Goal: Task Accomplishment & Management: Complete application form

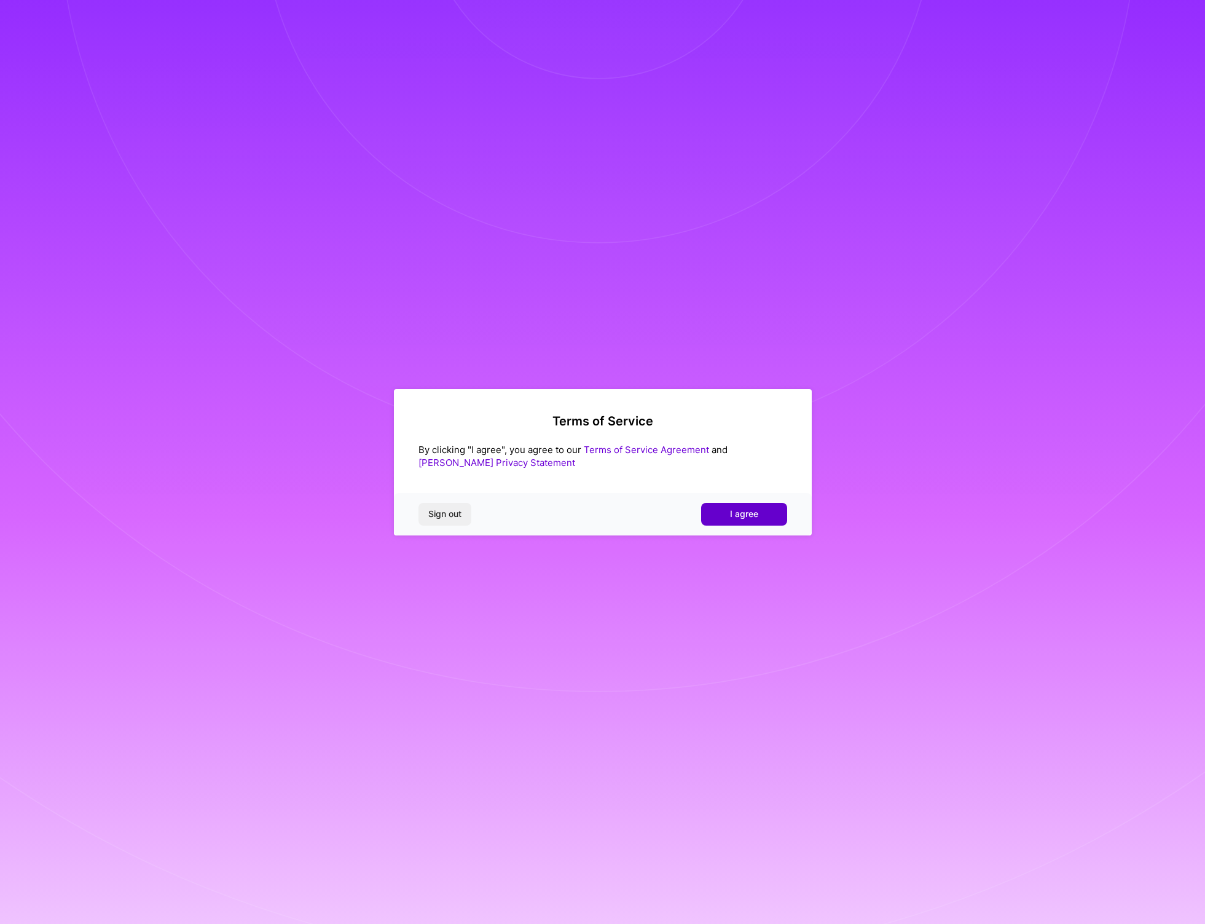
click at [735, 517] on span "I agree" at bounding box center [744, 514] width 28 height 12
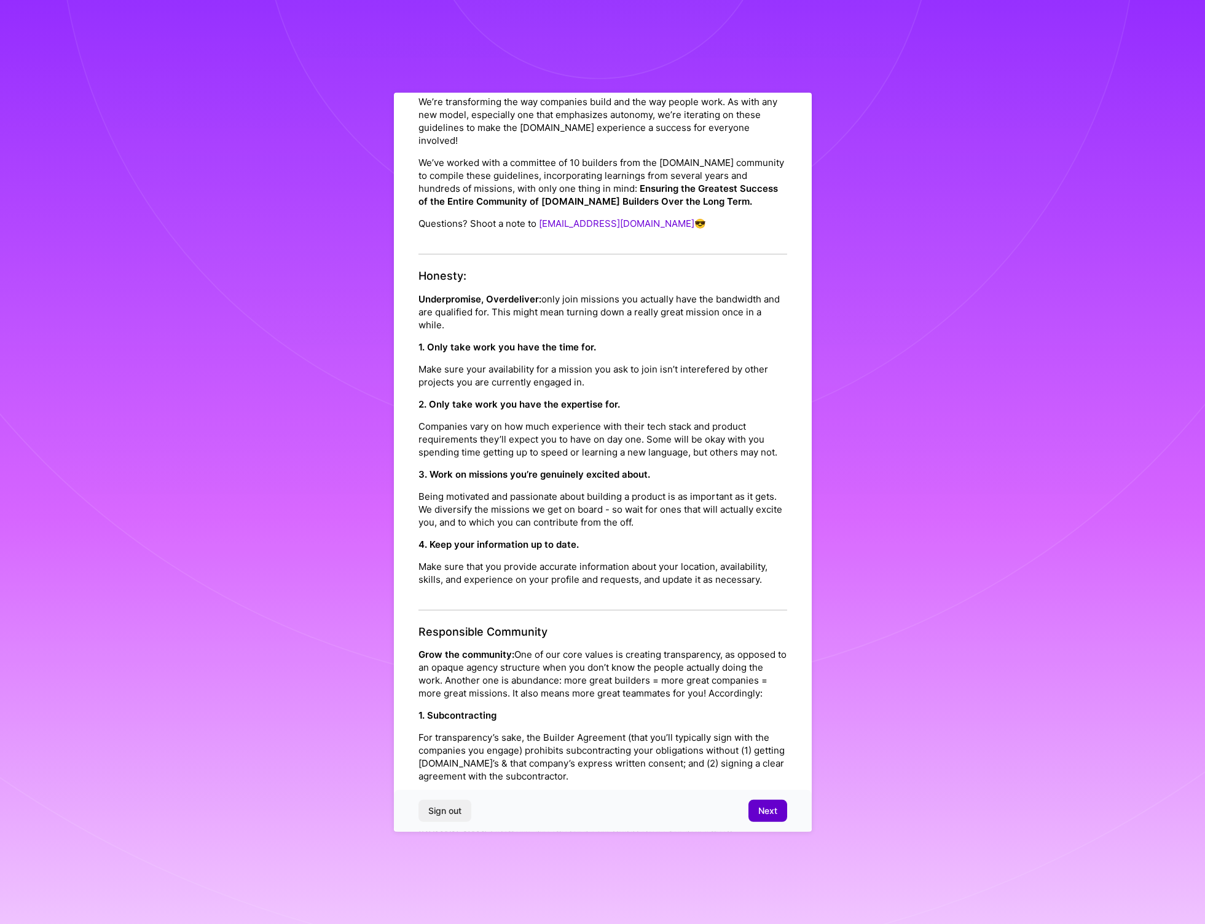
click at [763, 813] on span "Next" at bounding box center [768, 811] width 19 height 12
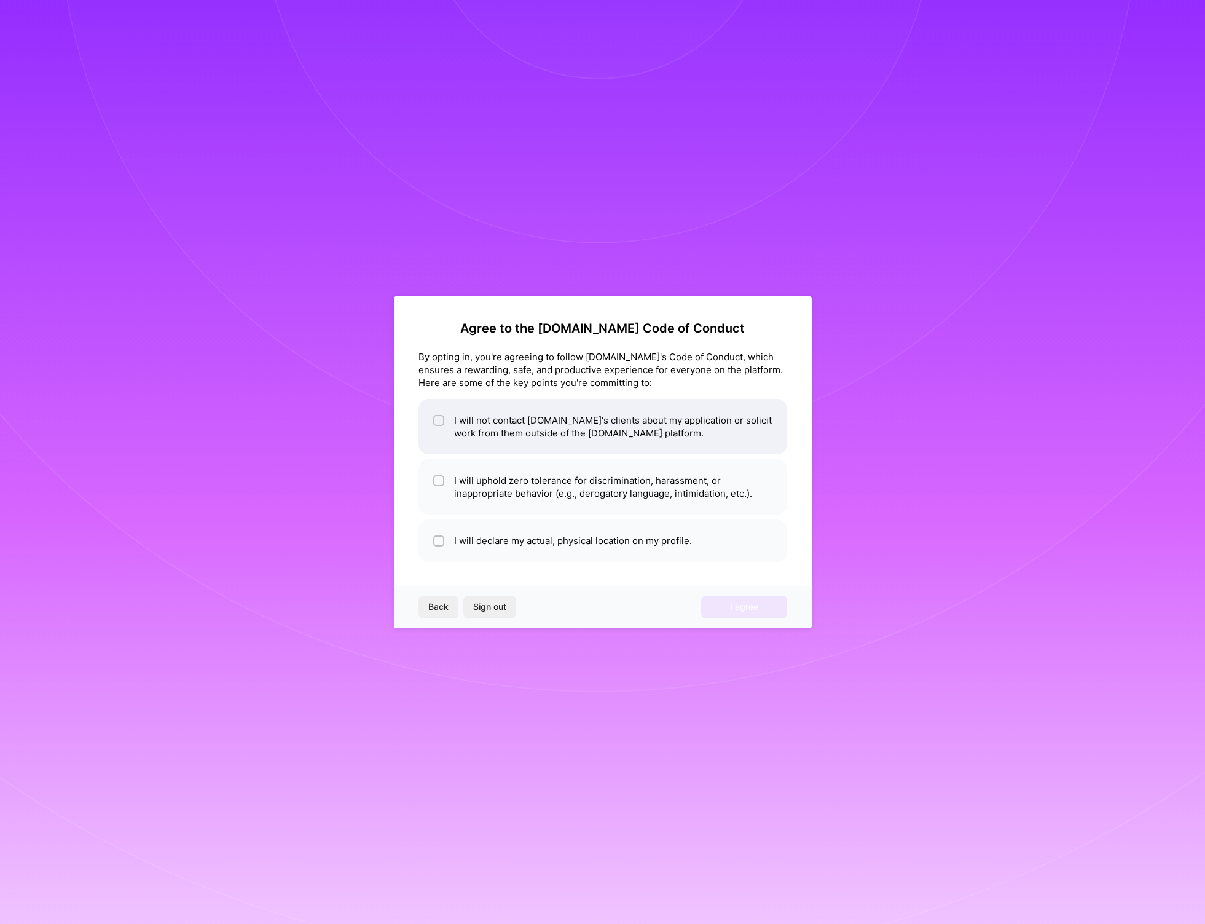
click at [442, 420] on input "checkbox" at bounding box center [440, 421] width 9 height 9
checkbox input "true"
click at [438, 475] on div at bounding box center [438, 480] width 11 height 11
checkbox input "true"
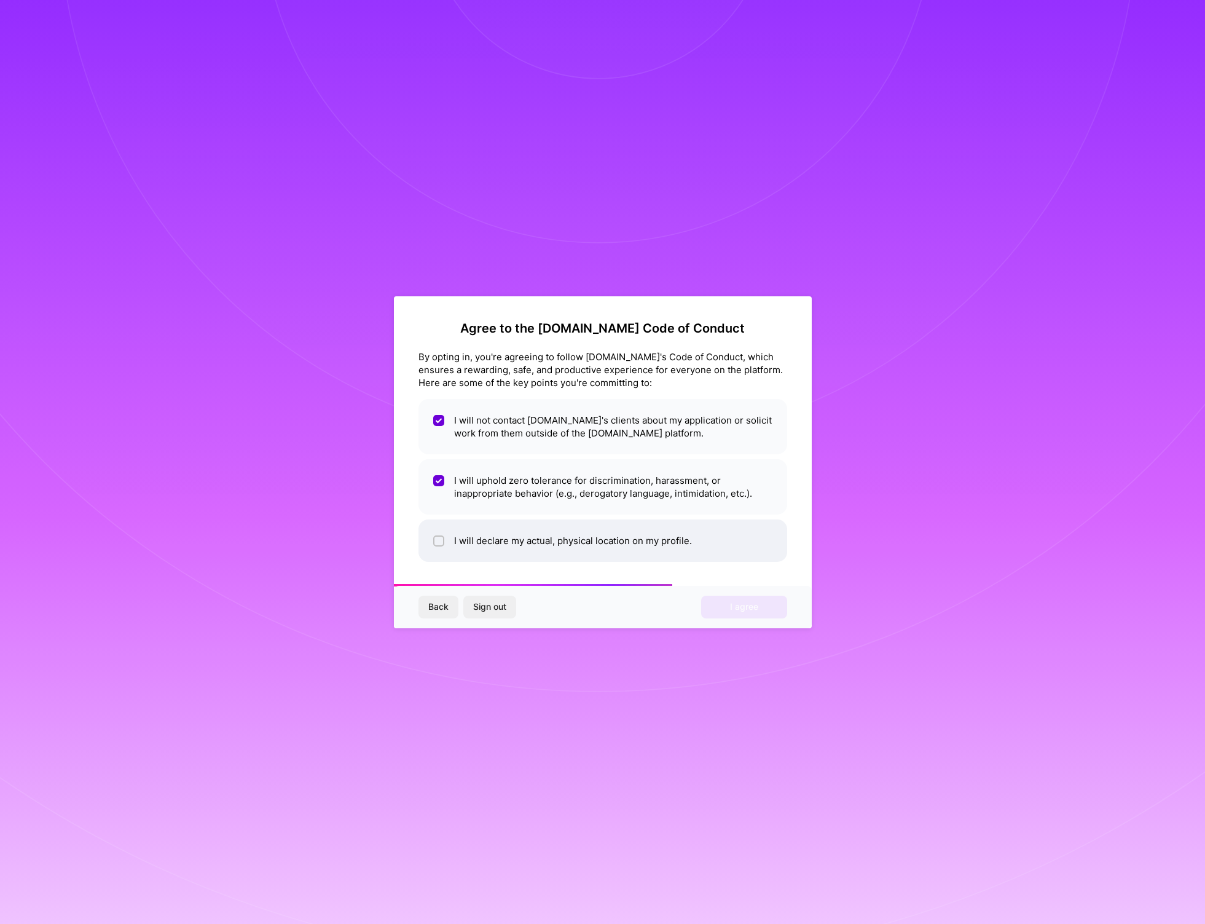
click at [441, 544] on input "checkbox" at bounding box center [440, 541] width 9 height 9
checkbox input "true"
click at [723, 607] on button "I agree" at bounding box center [744, 607] width 86 height 22
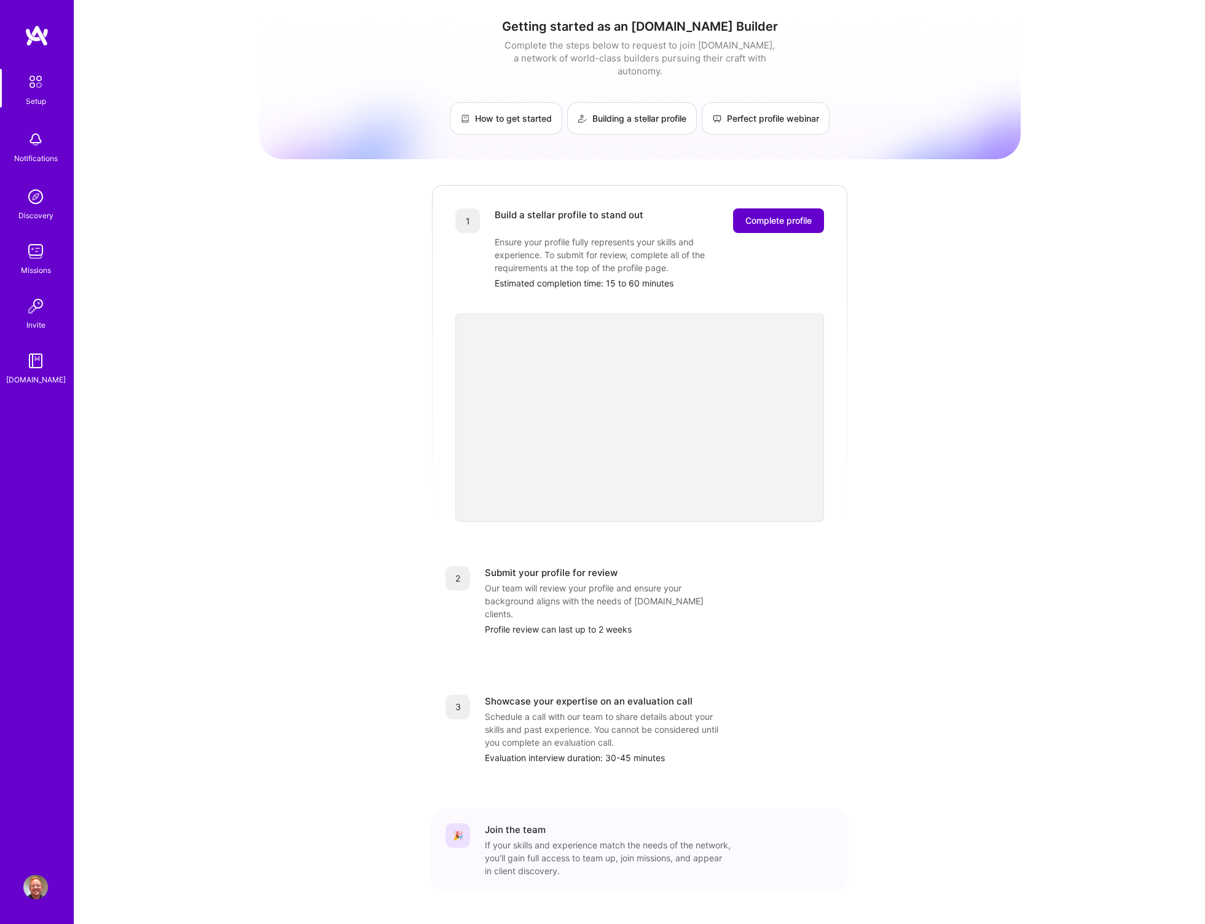
click at [795, 215] on span "Complete profile" at bounding box center [779, 221] width 66 height 12
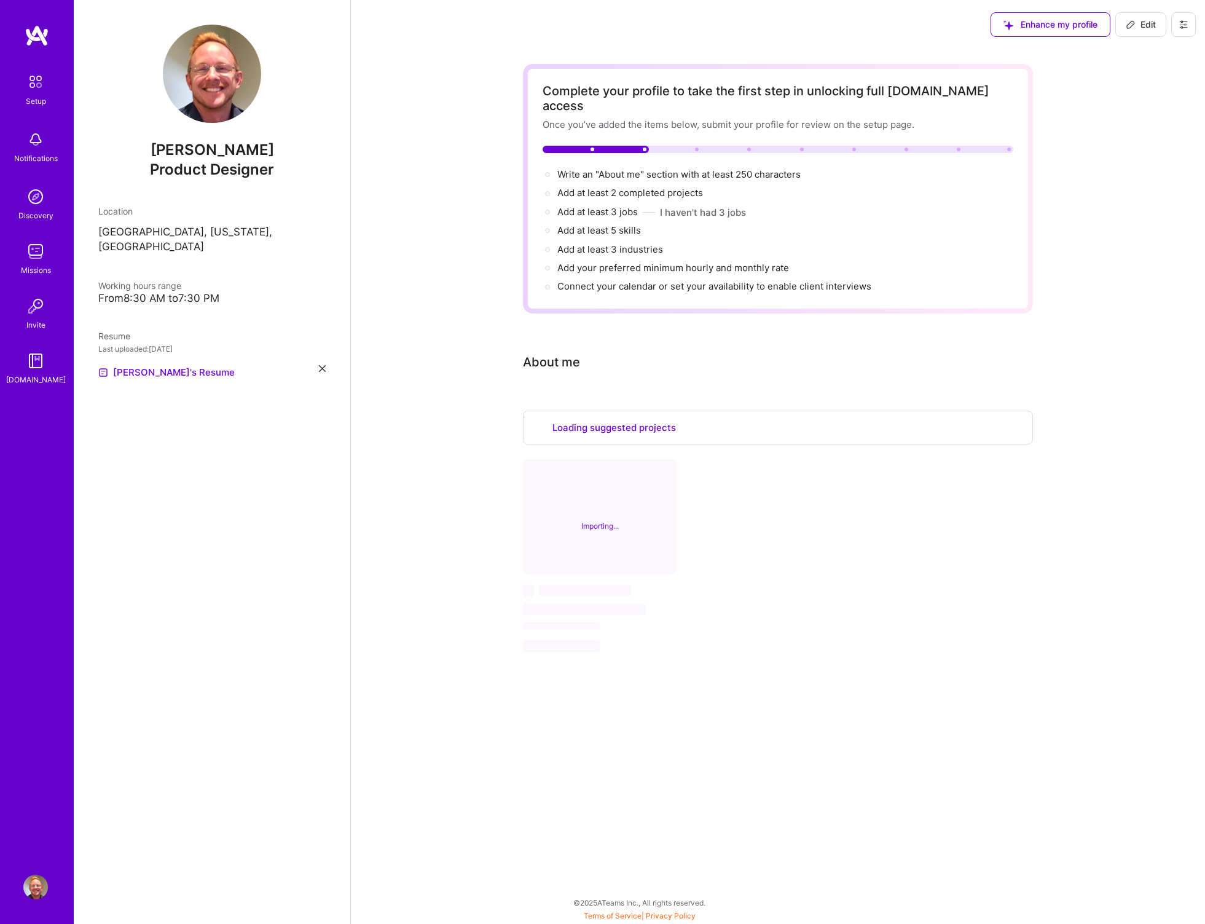
select select "US"
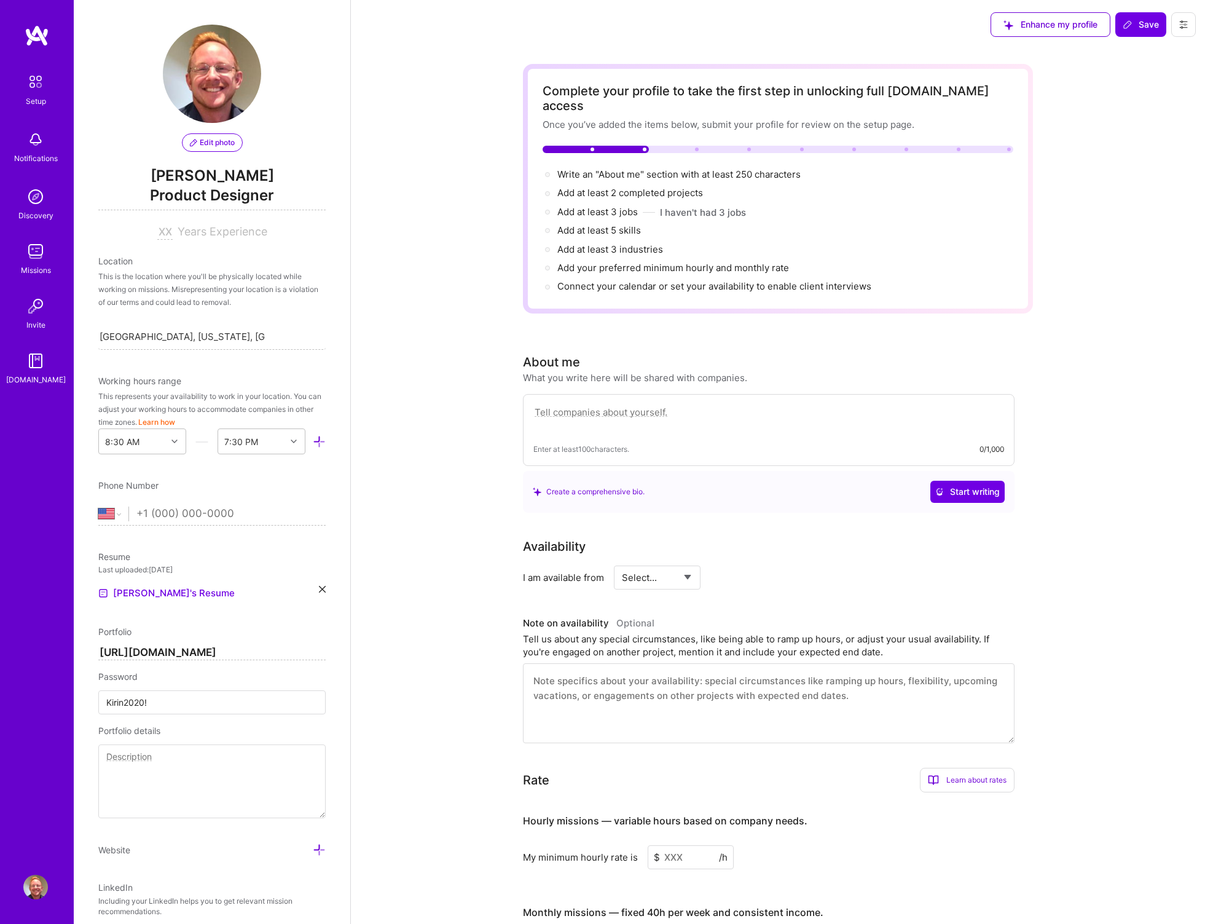
scroll to position [306, 0]
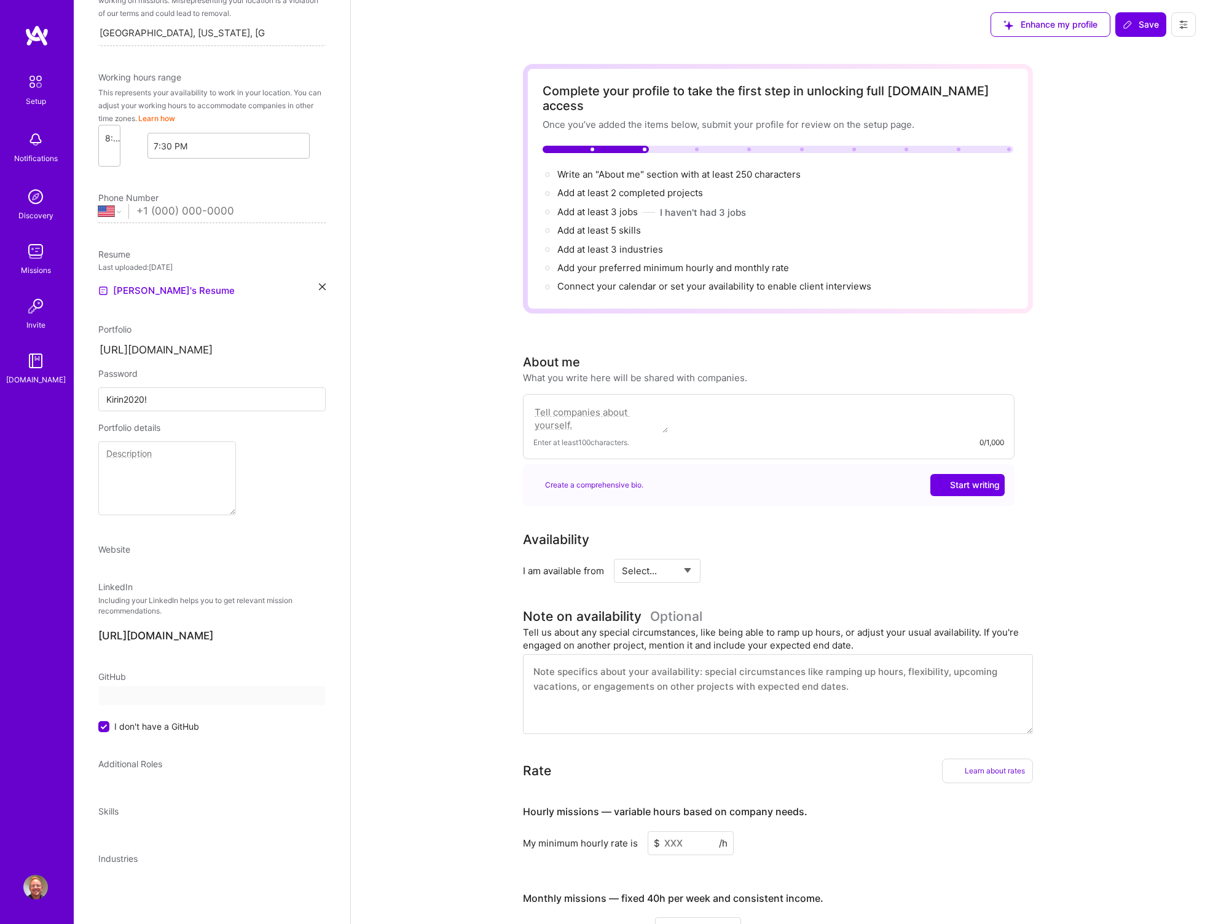
select select "US"
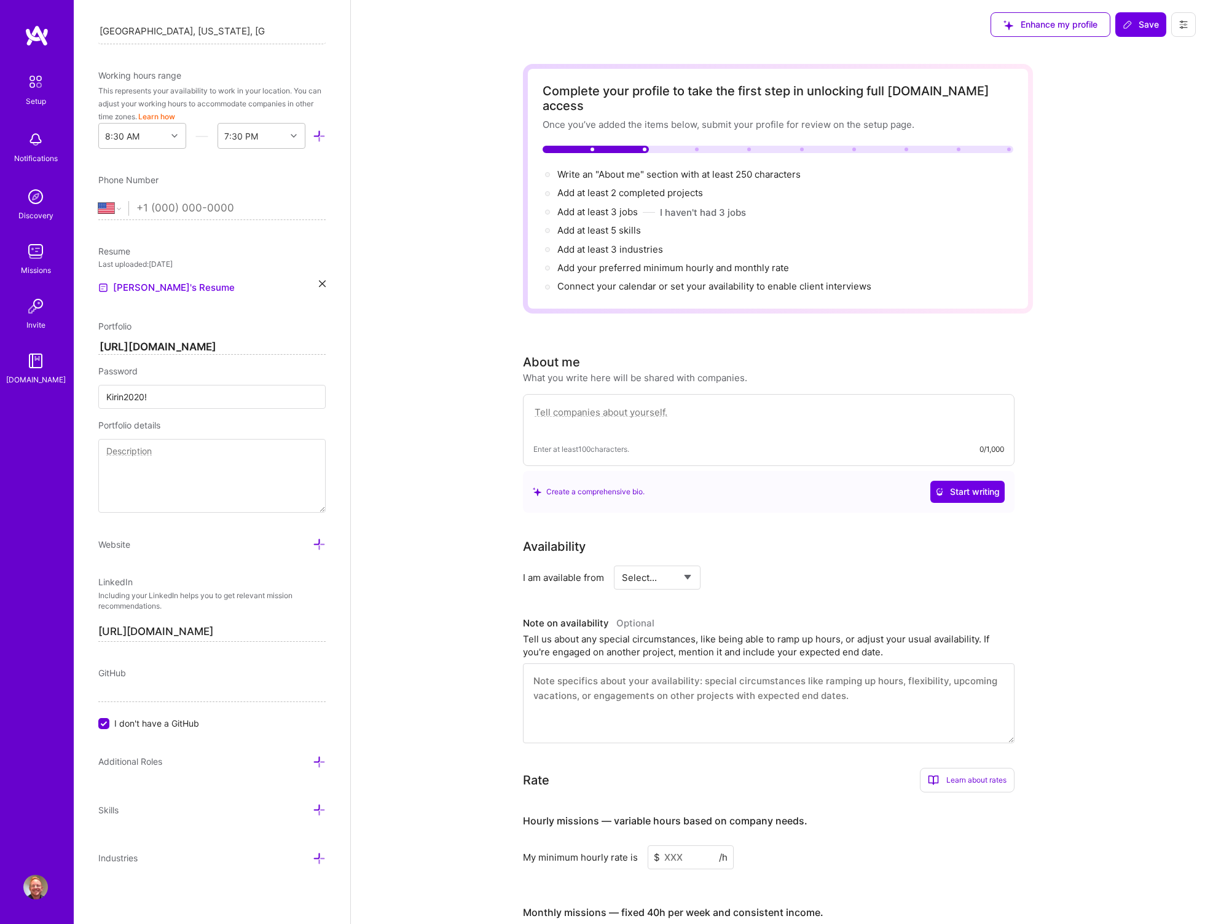
click at [166, 405] on input "Kirin2020!" at bounding box center [211, 397] width 227 height 24
click at [167, 465] on textarea at bounding box center [211, 476] width 227 height 74
click at [143, 138] on div "8:30 AM" at bounding box center [133, 136] width 68 height 25
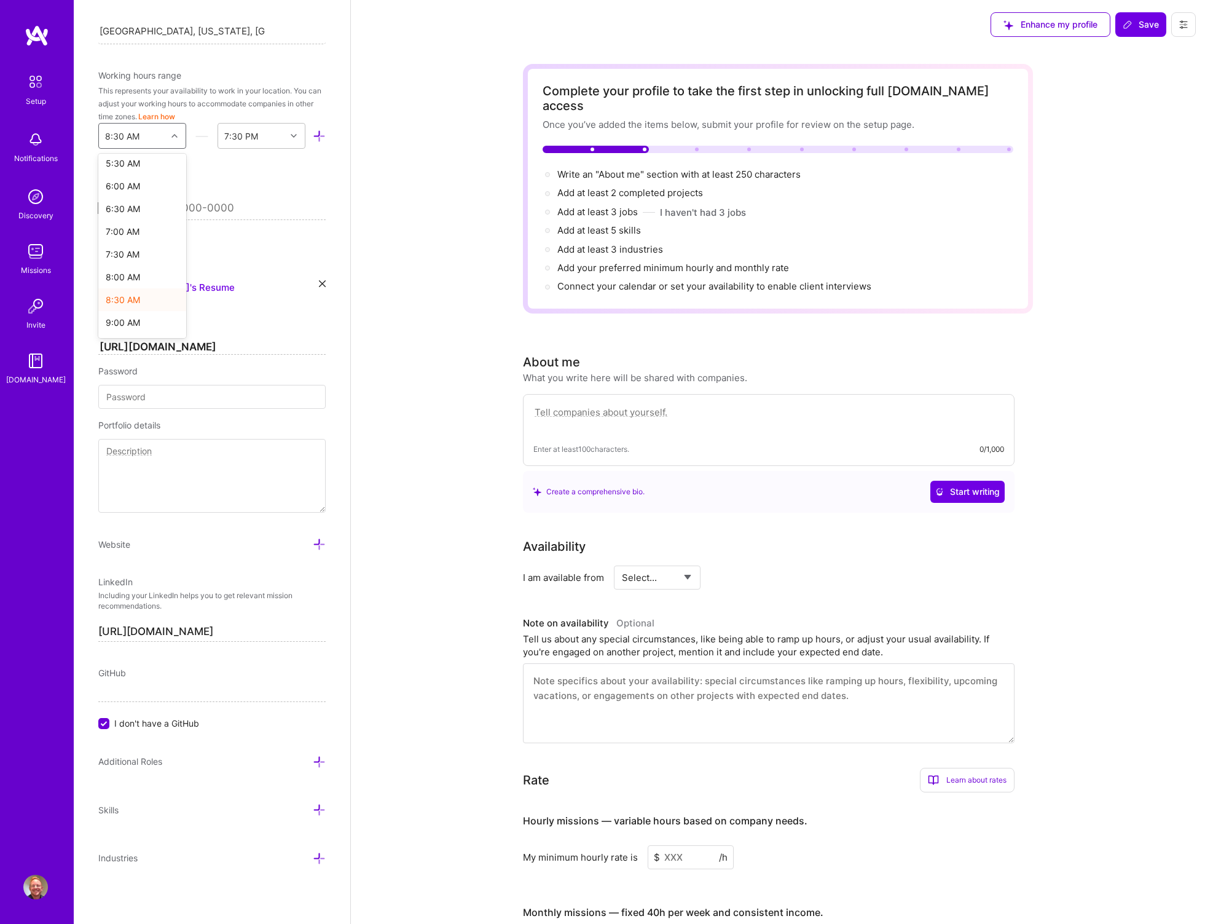
scroll to position [260, 0]
click at [133, 312] on div "9:00 AM" at bounding box center [142, 317] width 88 height 23
click at [262, 132] on div "End Time" at bounding box center [252, 136] width 68 height 25
click at [251, 198] on div "5:00 PM" at bounding box center [262, 197] width 88 height 23
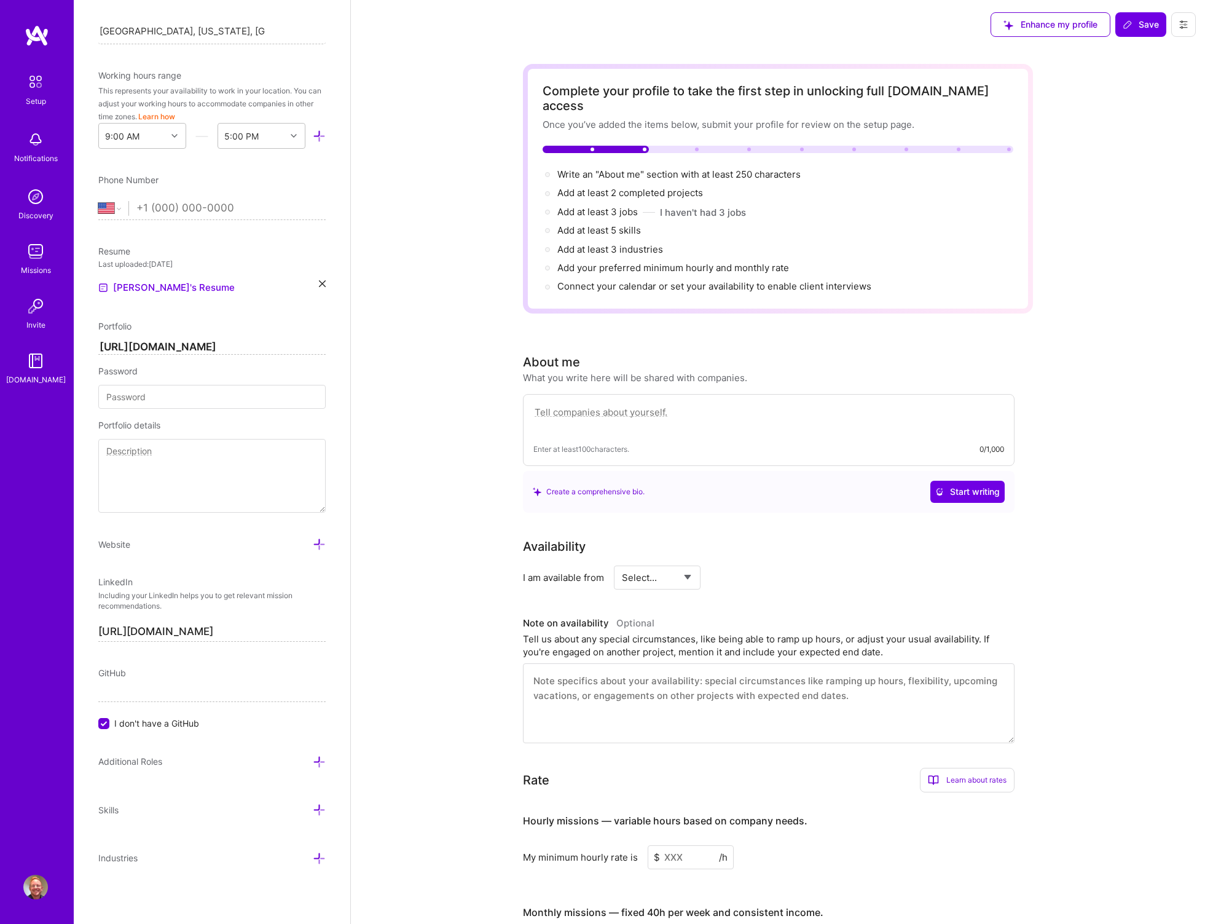
click at [166, 465] on textarea at bounding box center [211, 476] width 227 height 74
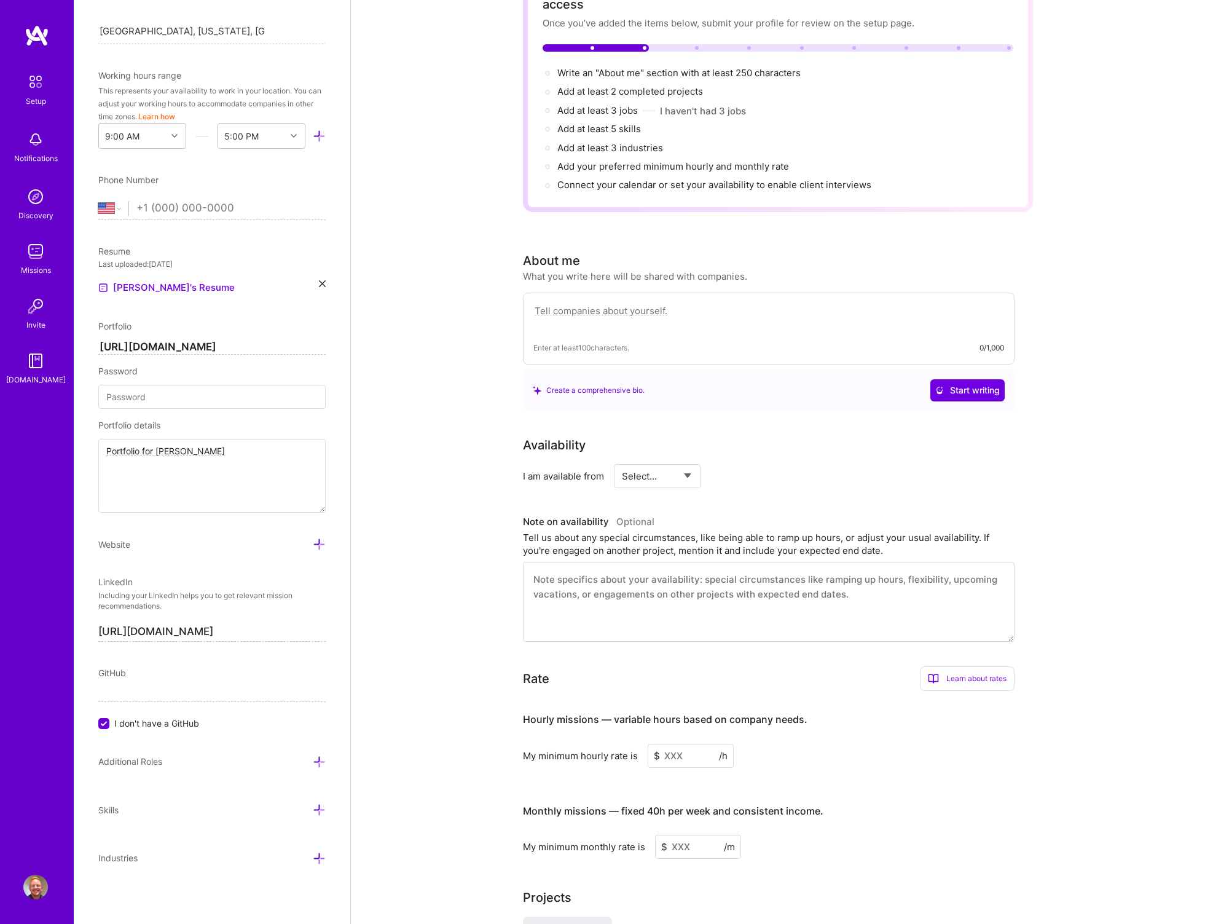
scroll to position [0, 0]
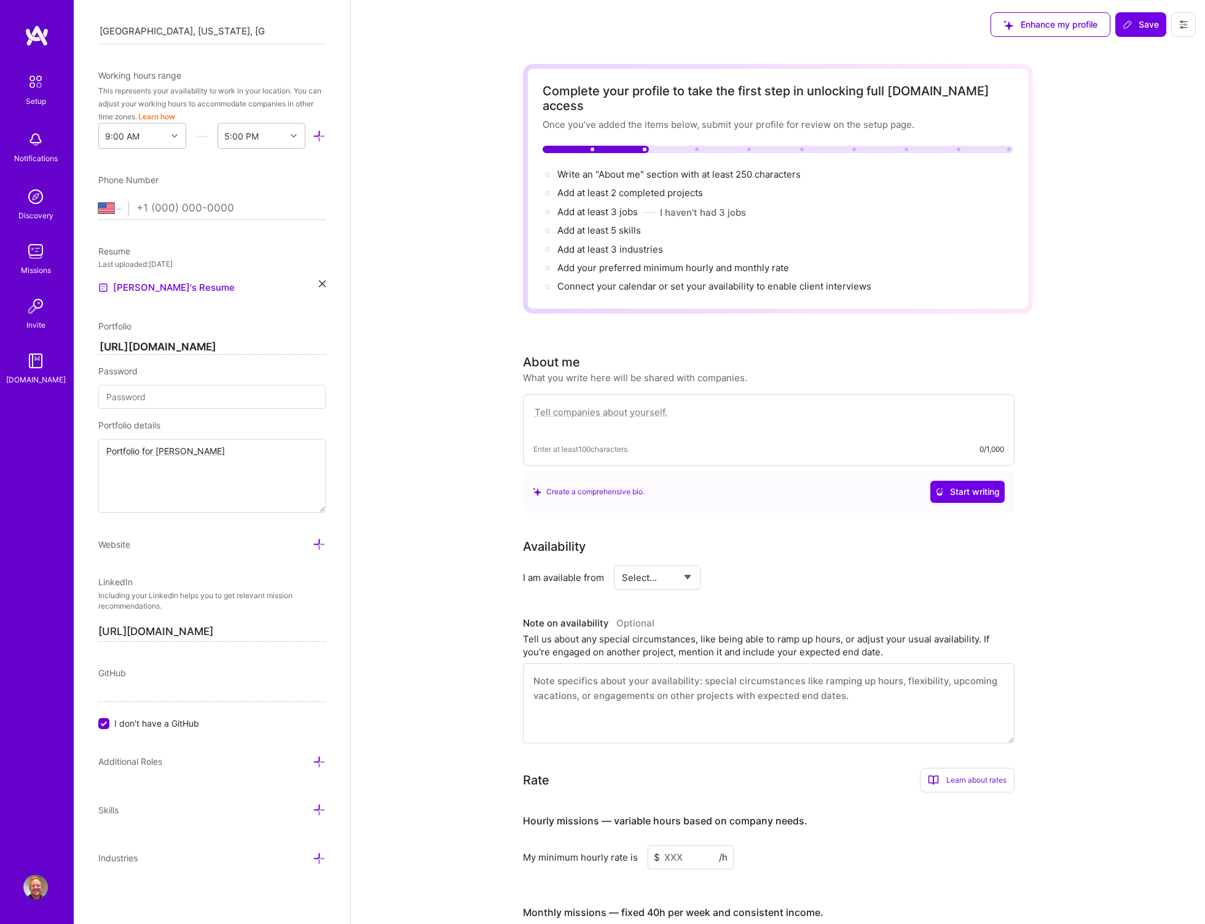
type textarea "Portfolio for [PERSON_NAME]"
click at [702, 404] on textarea at bounding box center [769, 418] width 471 height 28
paste textarea "With 10+ years of experience in print, UX & UI for a wide range of applications…"
type textarea "With 10+ years of experience in print, UX & UI for a wide range of applications…"
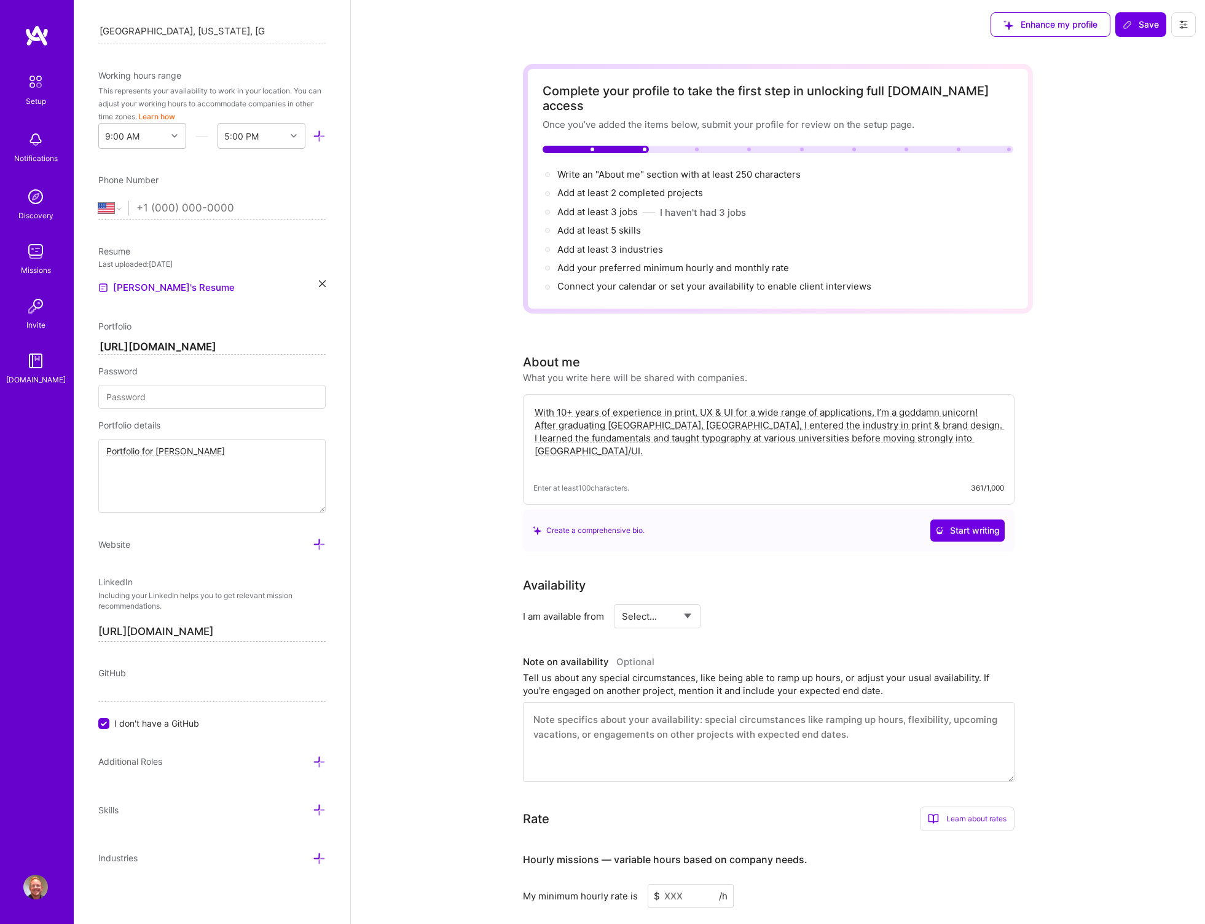
drag, startPoint x: 723, startPoint y: 450, endPoint x: 471, endPoint y: 367, distance: 264.8
click at [471, 367] on div "Complete your profile to take the first step in unlocking full [DOMAIN_NAME] ac…" at bounding box center [778, 663] width 854 height 1228
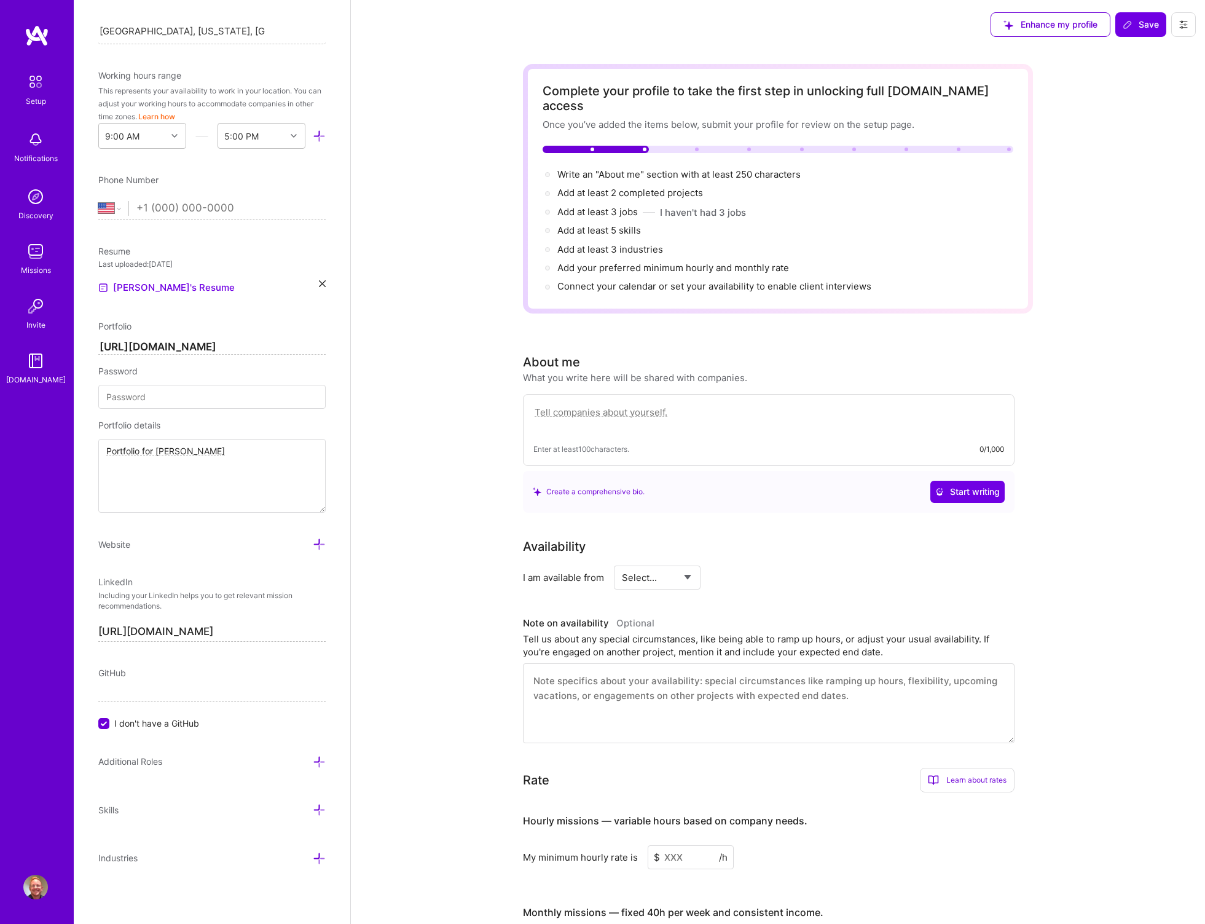
click at [620, 404] on textarea at bounding box center [769, 418] width 471 height 28
paste textarea "As a UX/UI designer, I specialize in crafting delightful user experiences and i…"
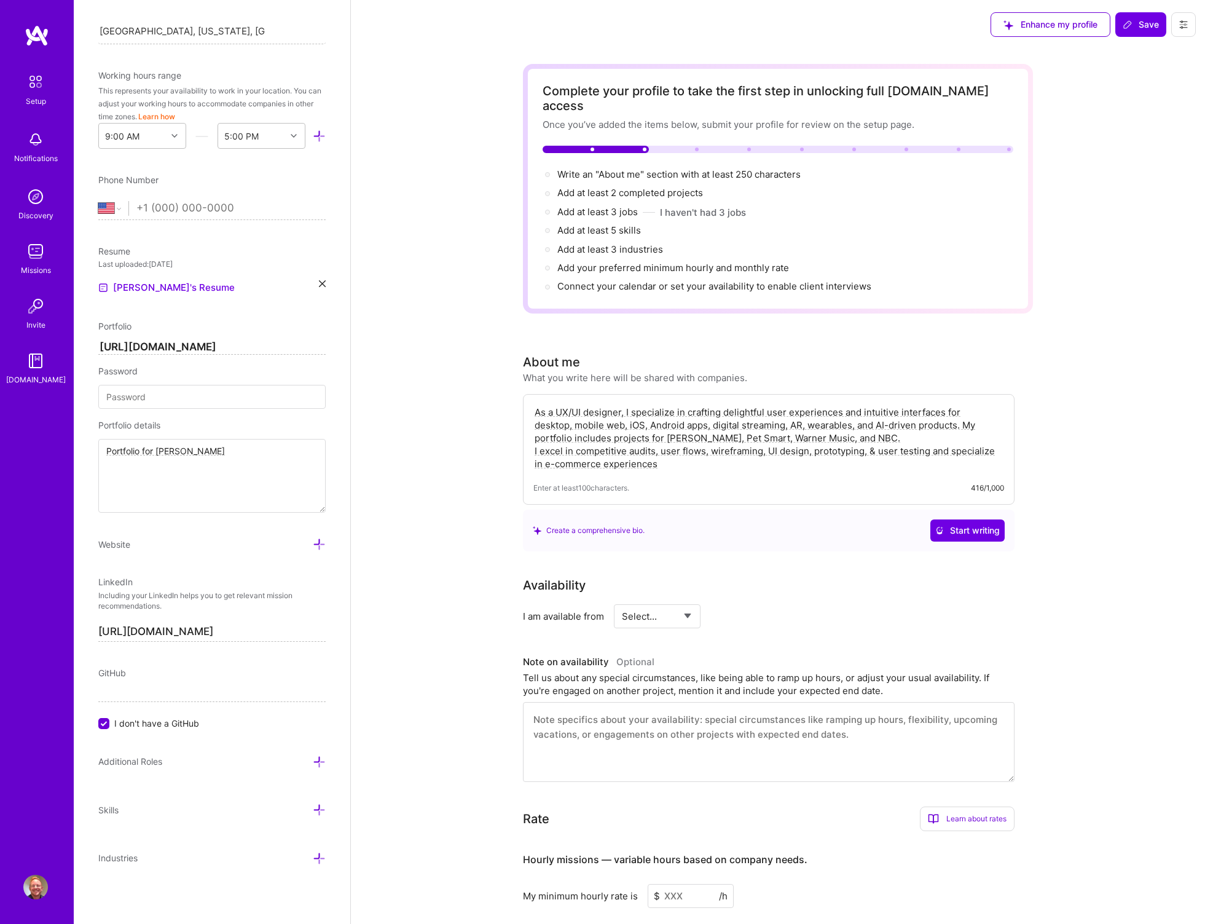
click at [873, 422] on textarea "As a UX/UI designer, I specialize in crafting delightful user experiences and i…" at bounding box center [769, 437] width 471 height 67
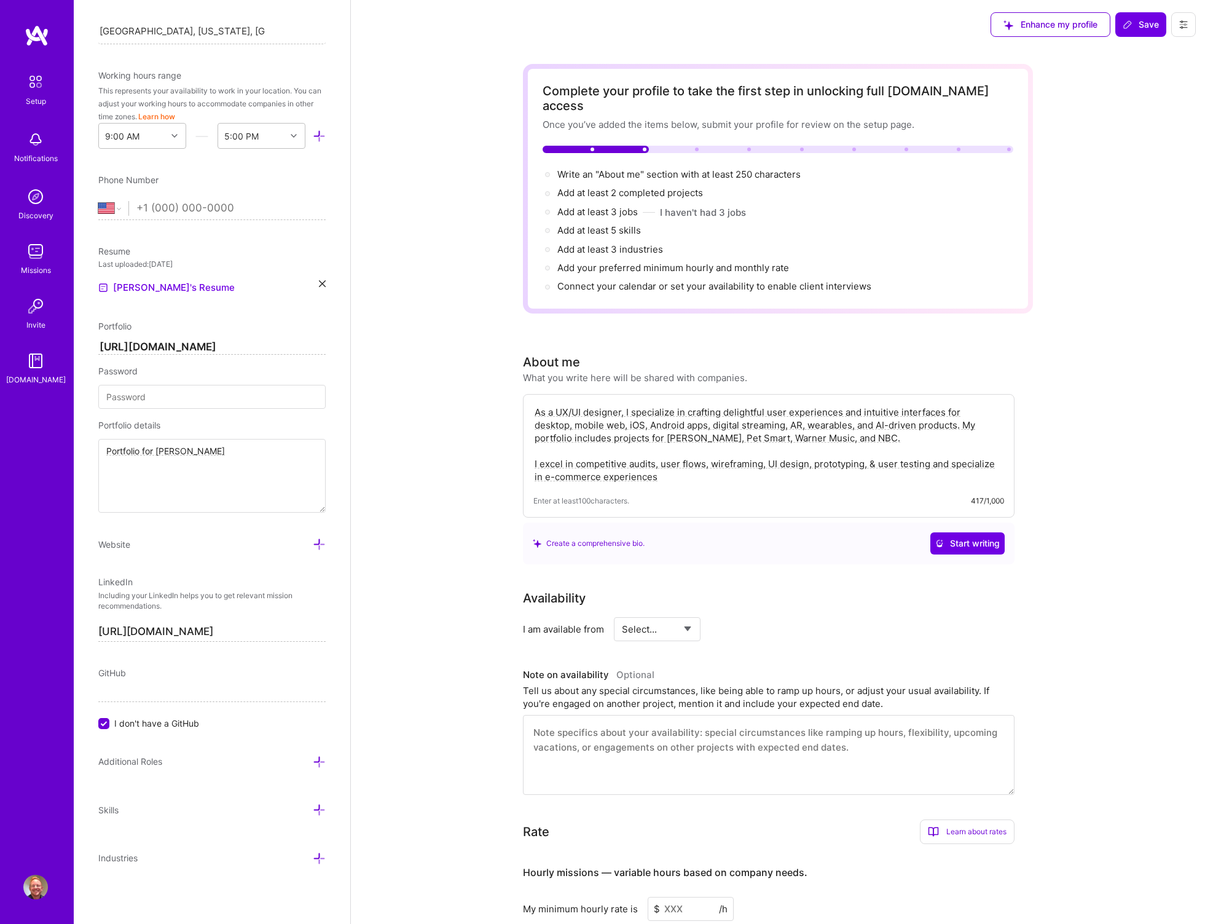
type textarea "As a UX/UI designer, I specialize in crafting delightful user experiences and i…"
click at [658, 617] on select "Select... Right Now Future Date Not Available" at bounding box center [657, 628] width 71 height 31
select select "Right Now"
click at [622, 613] on select "Select... Right Now Future Date Not Available" at bounding box center [657, 628] width 71 height 31
click at [744, 435] on textarea "As a UX/UI designer, I specialize in crafting delightful user experiences and i…" at bounding box center [769, 444] width 471 height 80
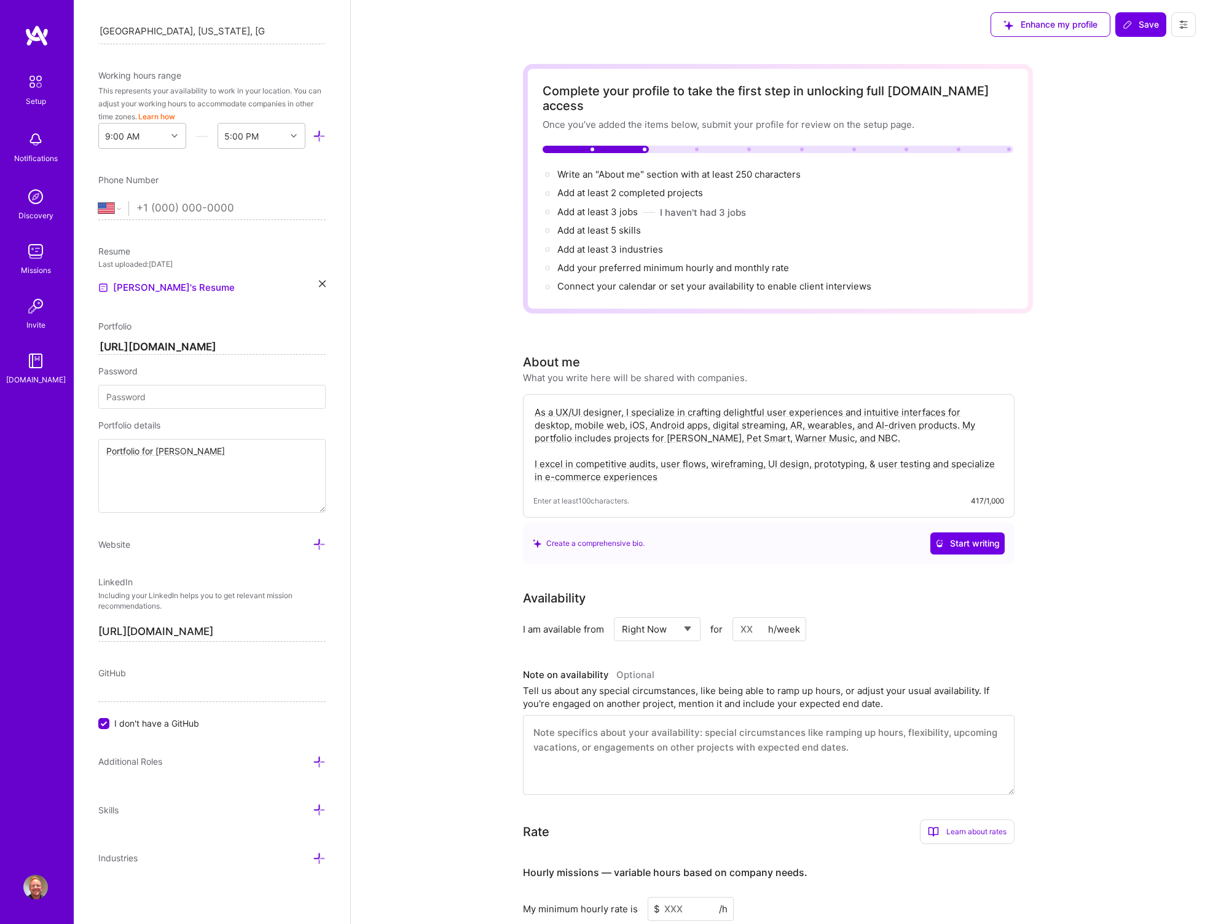
click at [744, 435] on textarea "As a UX/UI designer, I specialize in crafting delightful user experiences and i…" at bounding box center [769, 444] width 471 height 80
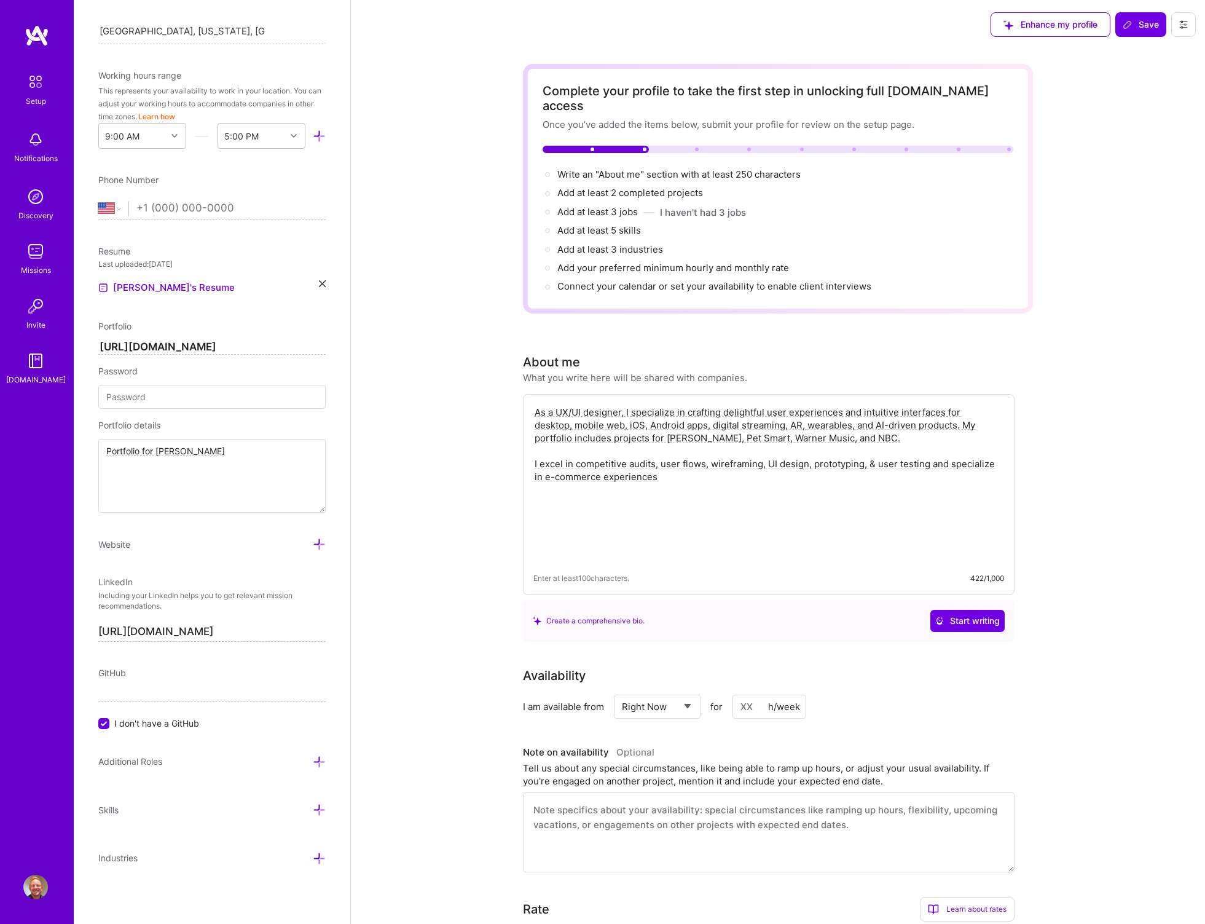
paste textarea "A results-driven and empathetic UX/UI designer with over 10 years of experience…"
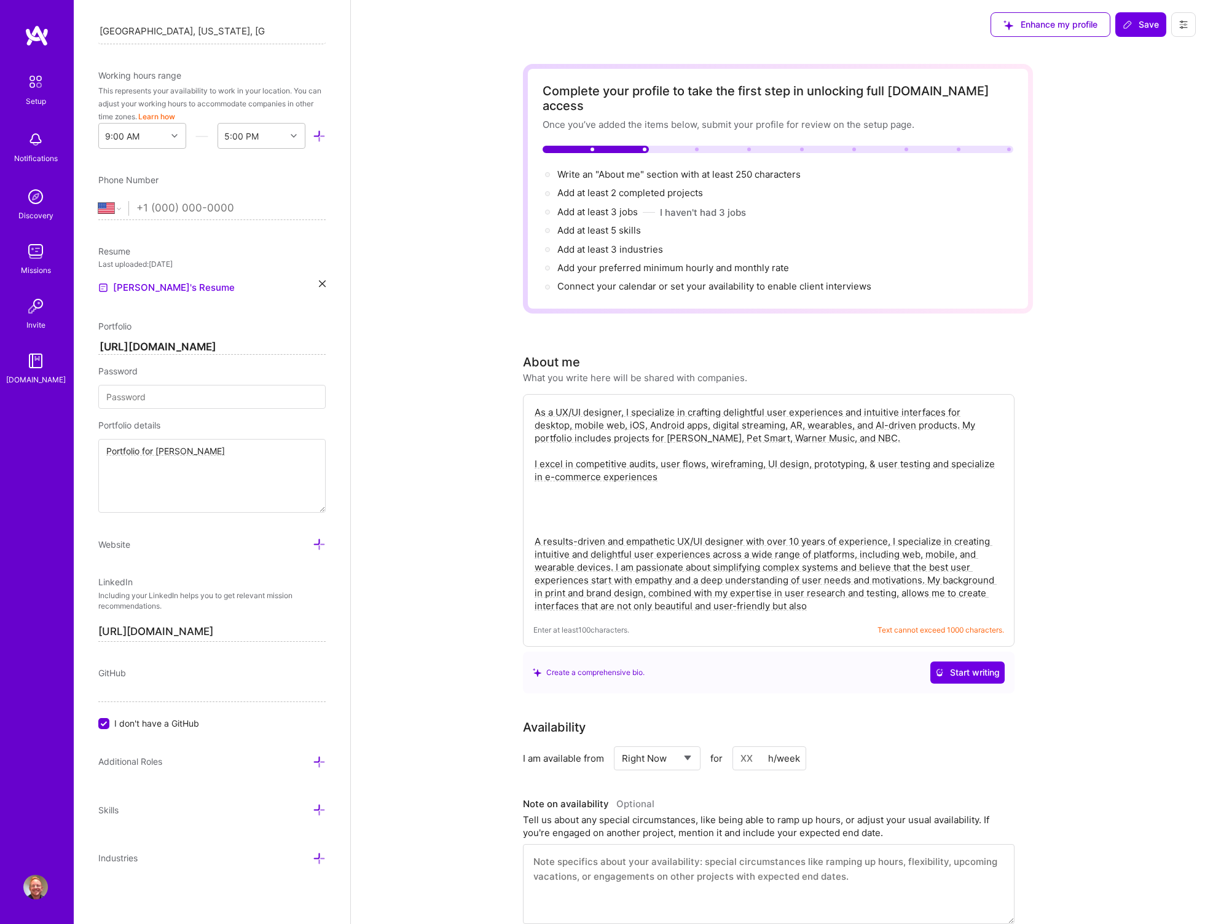
drag, startPoint x: 677, startPoint y: 526, endPoint x: 609, endPoint y: 527, distance: 67.6
click at [609, 527] on textarea "As a UX/UI designer, I specialize in crafting delightful user experiences and i…" at bounding box center [769, 508] width 471 height 209
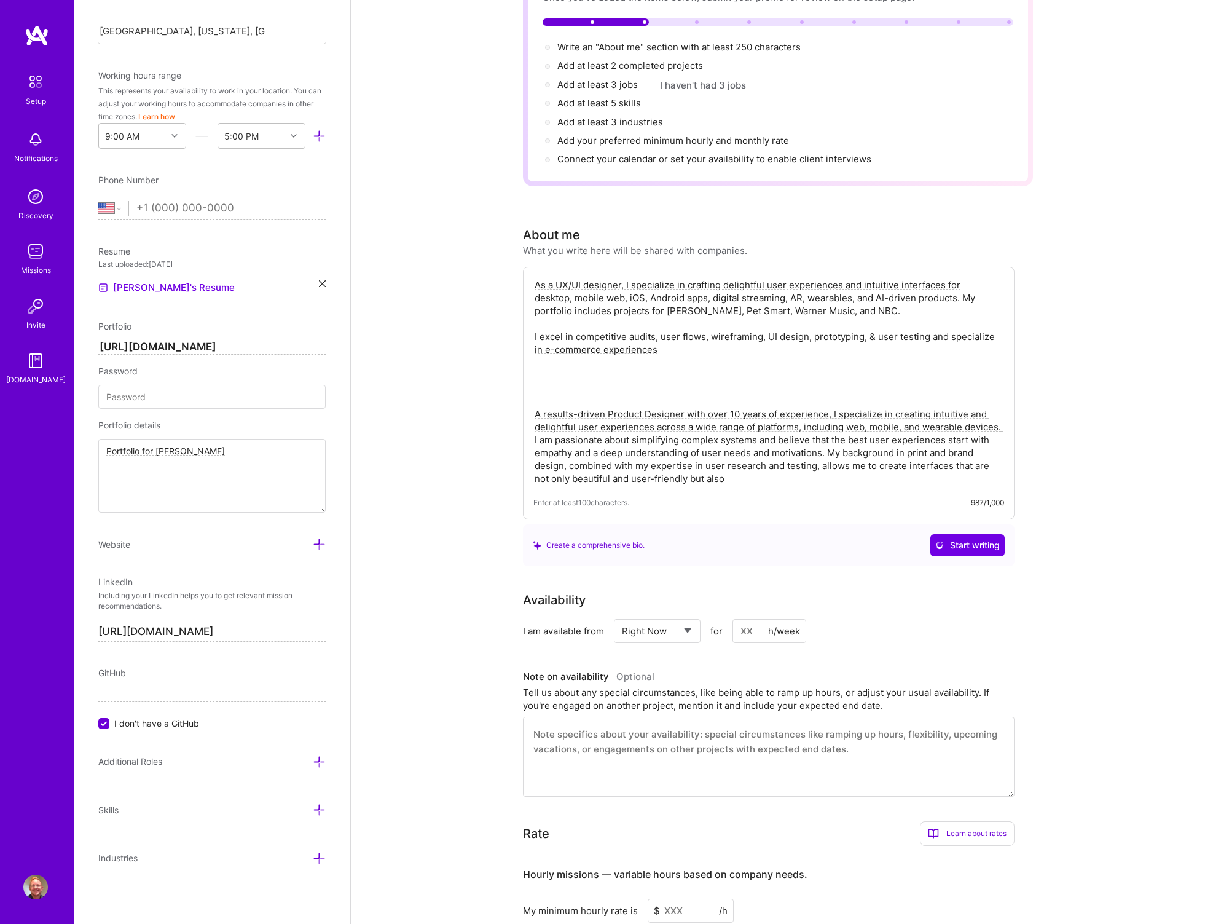
scroll to position [128, 0]
click at [631, 355] on textarea "As a UX/UI designer, I specialize in crafting delightful user experiences and i…" at bounding box center [769, 380] width 471 height 209
drag, startPoint x: 632, startPoint y: 368, endPoint x: 535, endPoint y: 309, distance: 113.1
click at [535, 309] on textarea "As a UX/UI designer, I specialize in crafting delightful user experiences and i…" at bounding box center [769, 380] width 471 height 209
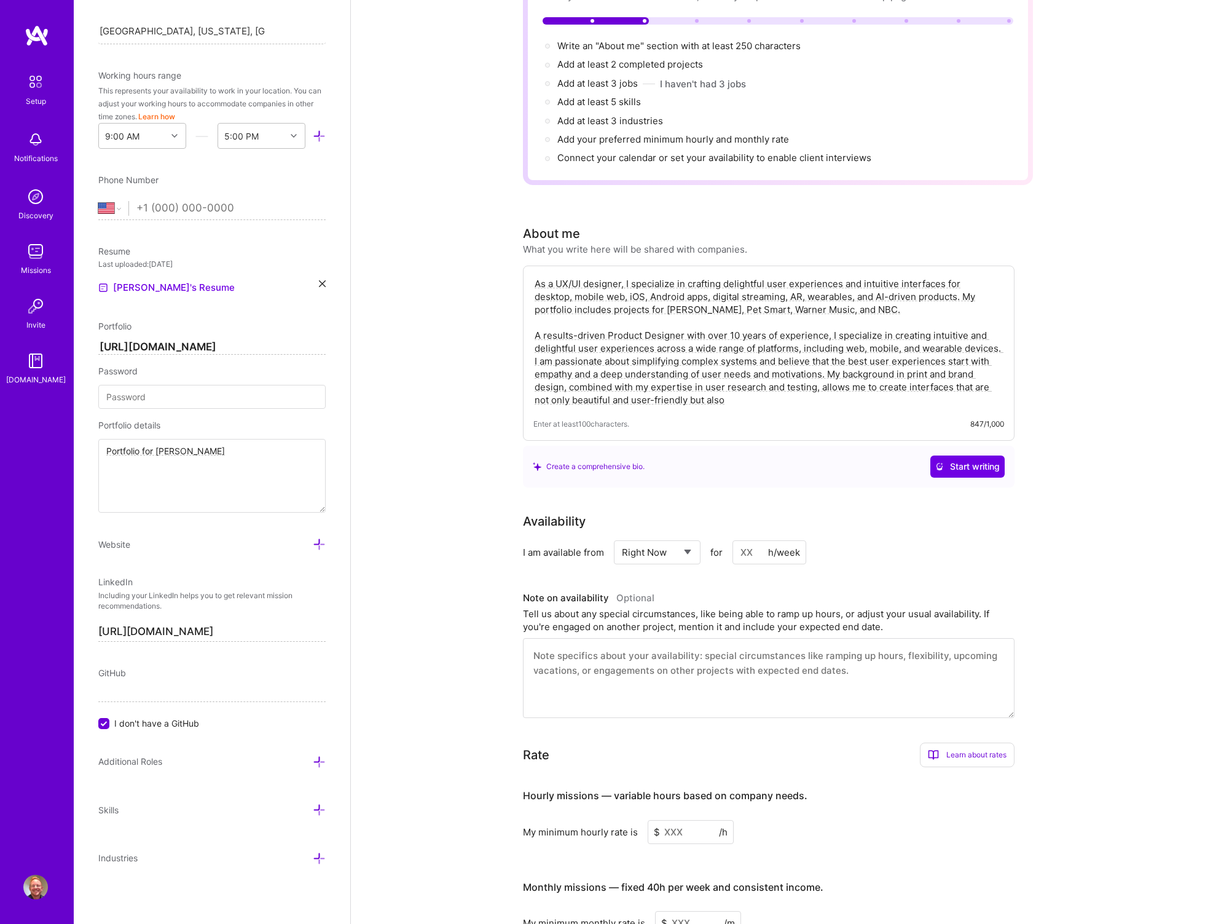
drag, startPoint x: 884, startPoint y: 296, endPoint x: 963, endPoint y: 277, distance: 81.4
click at [963, 277] on textarea "As a UX/UI designer, I specialize in crafting delightful user experiences and i…" at bounding box center [769, 342] width 471 height 132
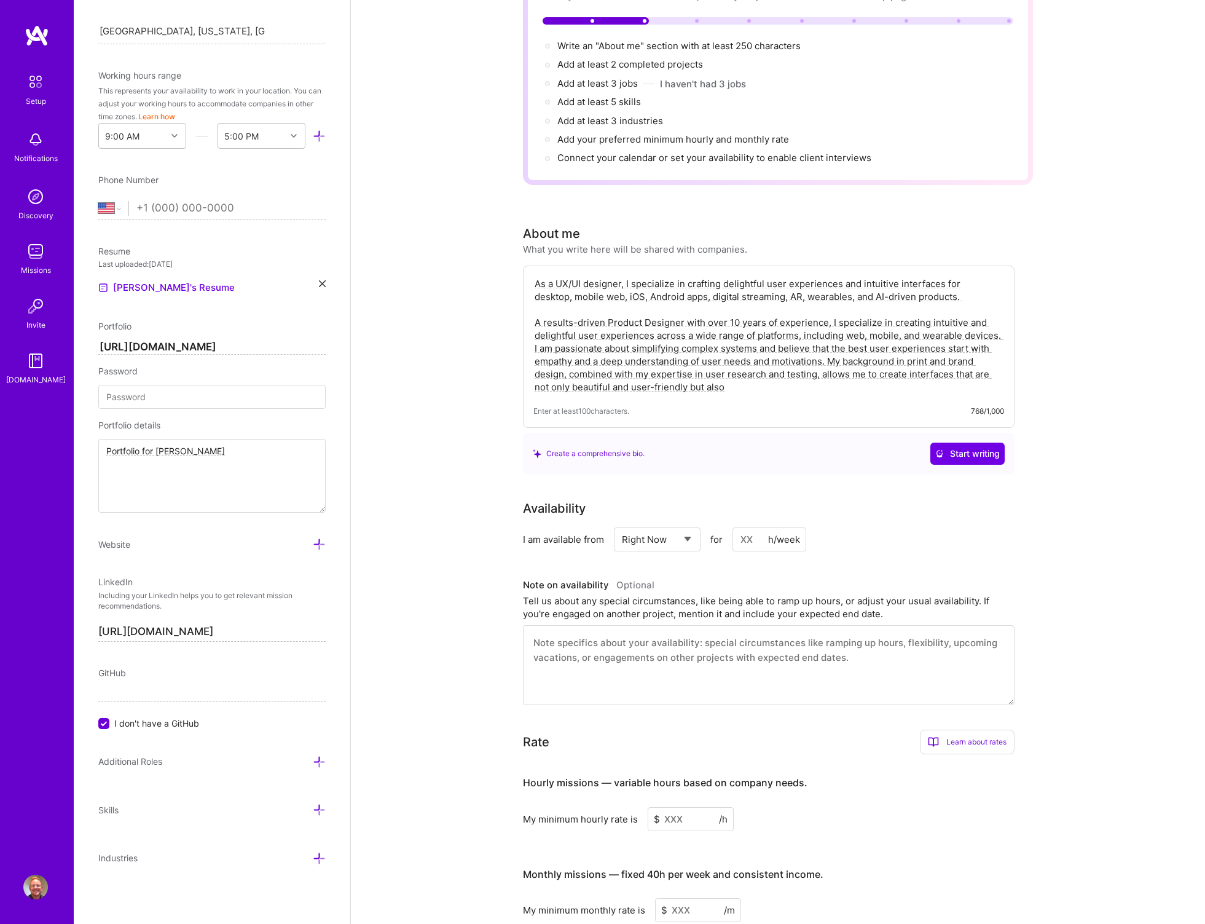
drag, startPoint x: 983, startPoint y: 279, endPoint x: 475, endPoint y: 248, distance: 509.3
click at [475, 248] on div "Complete your profile to take the first step in unlocking full [DOMAIN_NAME] ac…" at bounding box center [778, 560] width 854 height 1279
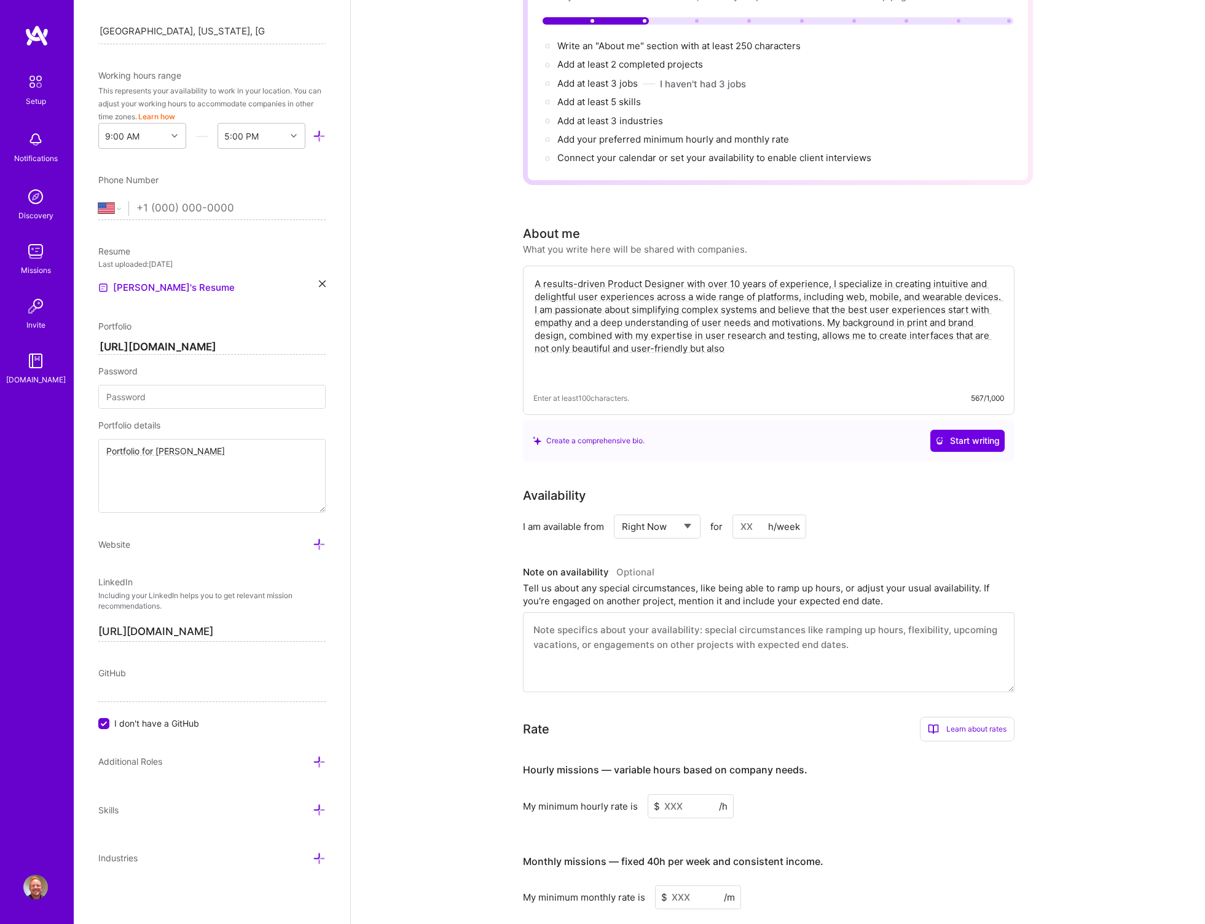
paste textarea "My portfolio includes projects for [PERSON_NAME], Pet Smart, Warner Music, and …"
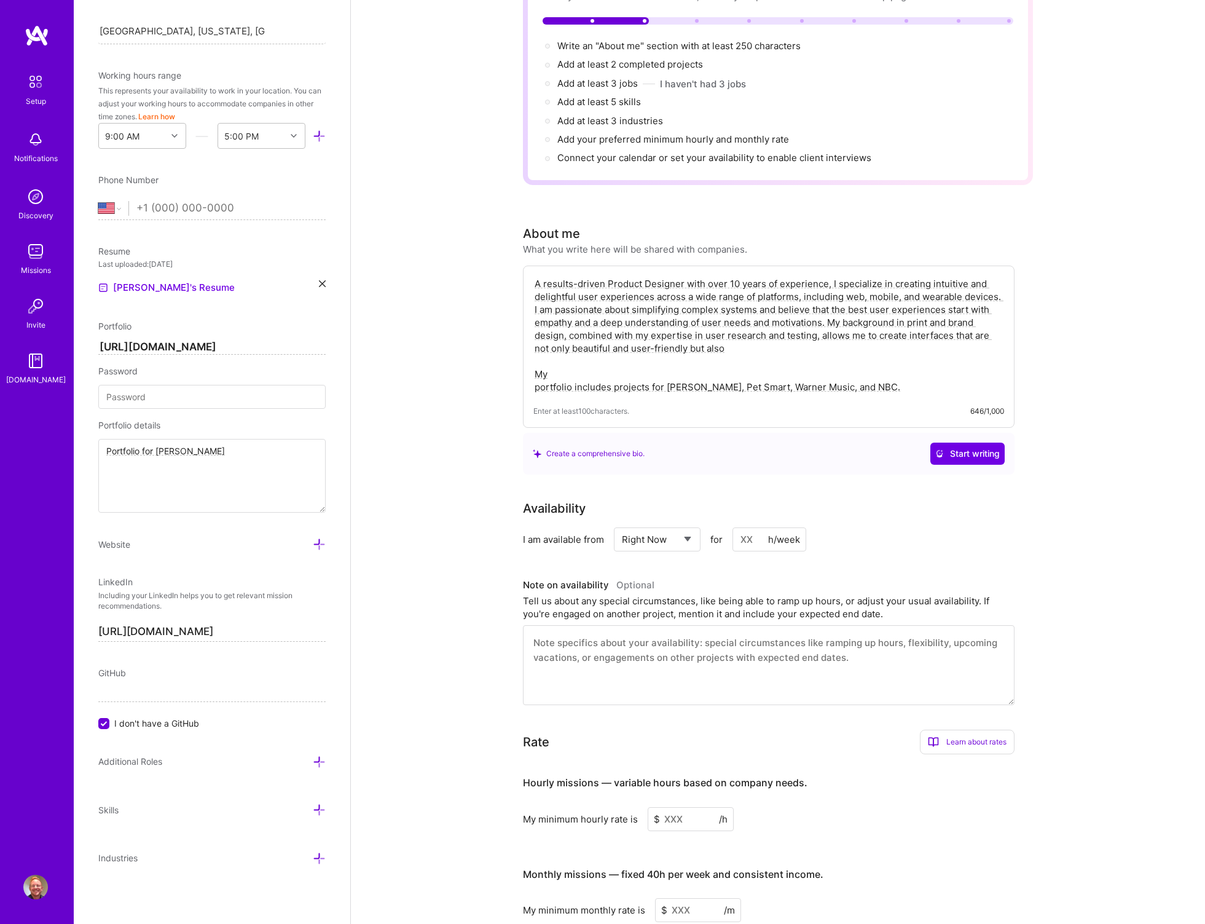
click at [752, 337] on textarea "A results-driven Product Designer with over 10 years of experience, I specializ…" at bounding box center [769, 335] width 471 height 119
paste textarea "aligned with brand identity. I am proficient in a variety of design and prototy…"
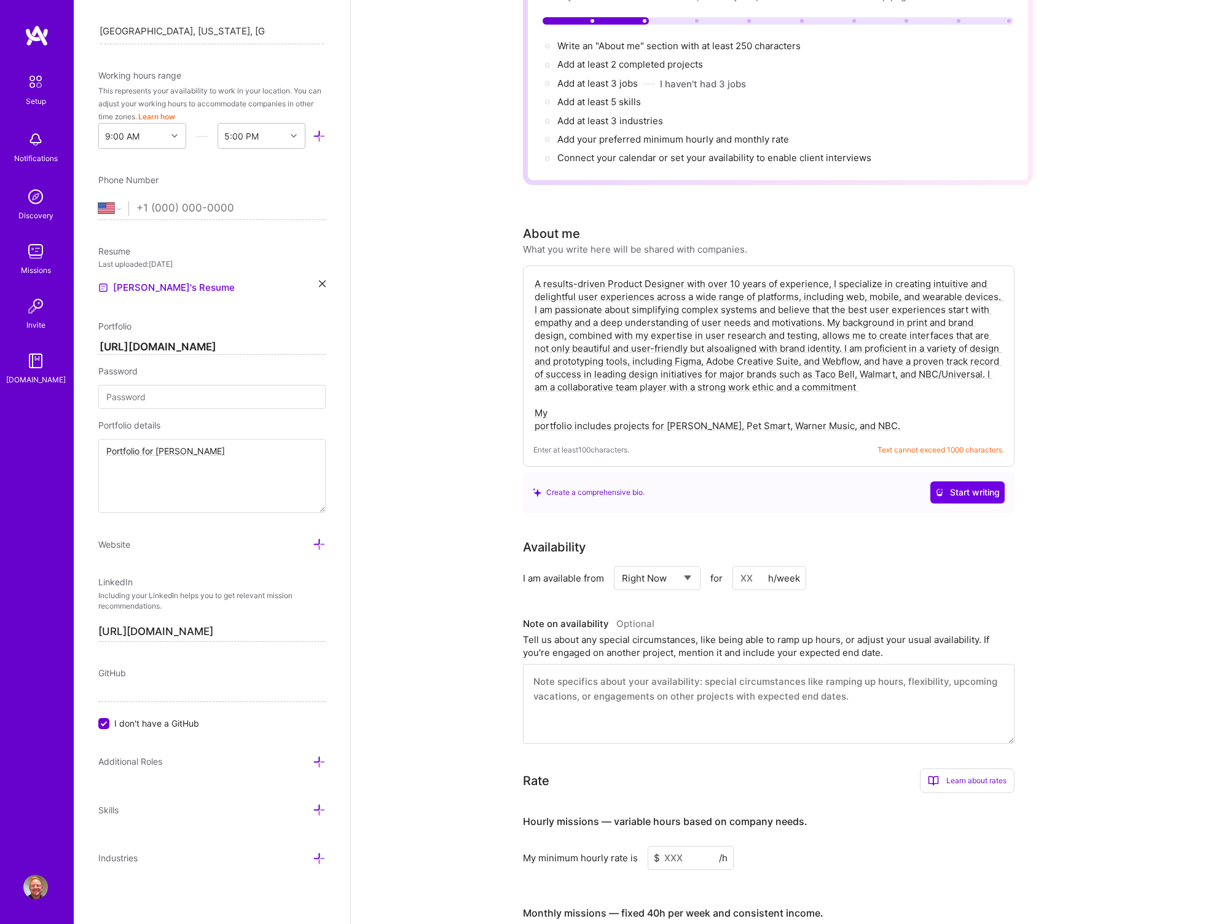
click at [725, 336] on textarea "A results-driven Product Designer with over 10 years of experience, I specializ…" at bounding box center [769, 354] width 471 height 157
drag, startPoint x: 879, startPoint y: 413, endPoint x: 486, endPoint y: 395, distance: 393.8
click at [486, 395] on div "Complete your profile to take the first step in unlocking full [DOMAIN_NAME] ac…" at bounding box center [778, 580] width 854 height 1318
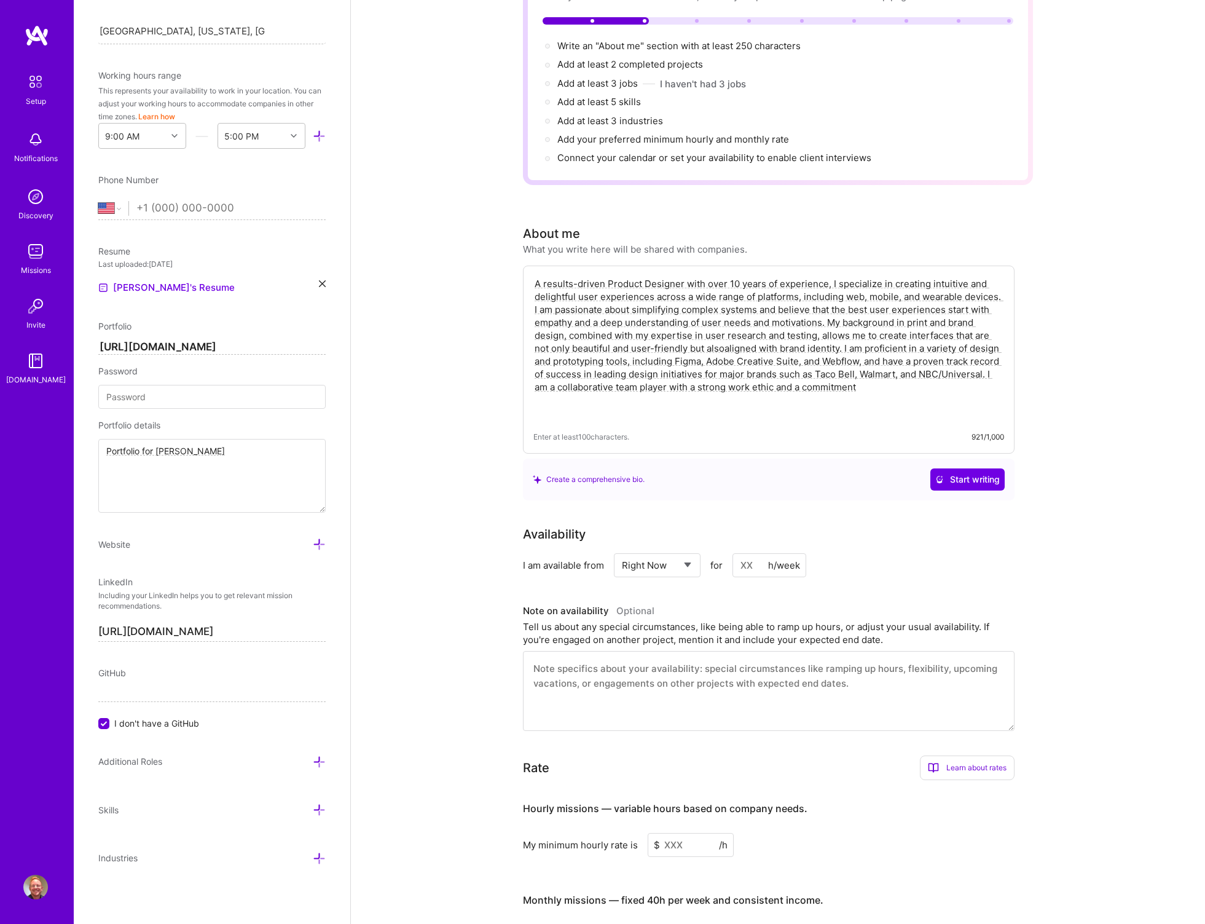
click at [862, 315] on textarea "A results-driven Product Designer with over 10 years of experience, I specializ…" at bounding box center [769, 348] width 471 height 144
paste textarea "With over 10 years of experience as a UX/UI designer, I create intuitive and de…"
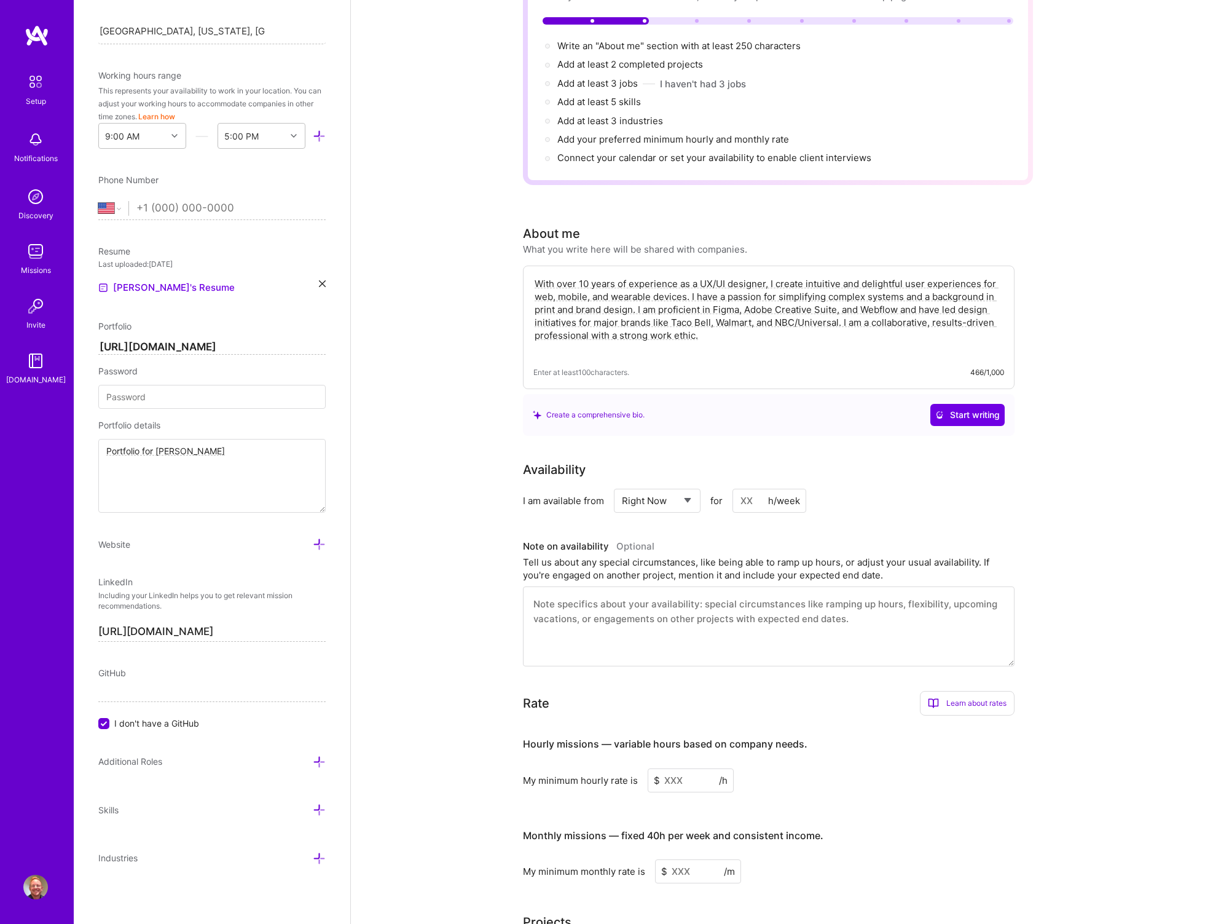
type textarea "With over 10 years of experience as a UX/UI designer, I create intuitive and de…"
click at [803, 621] on textarea at bounding box center [769, 626] width 492 height 80
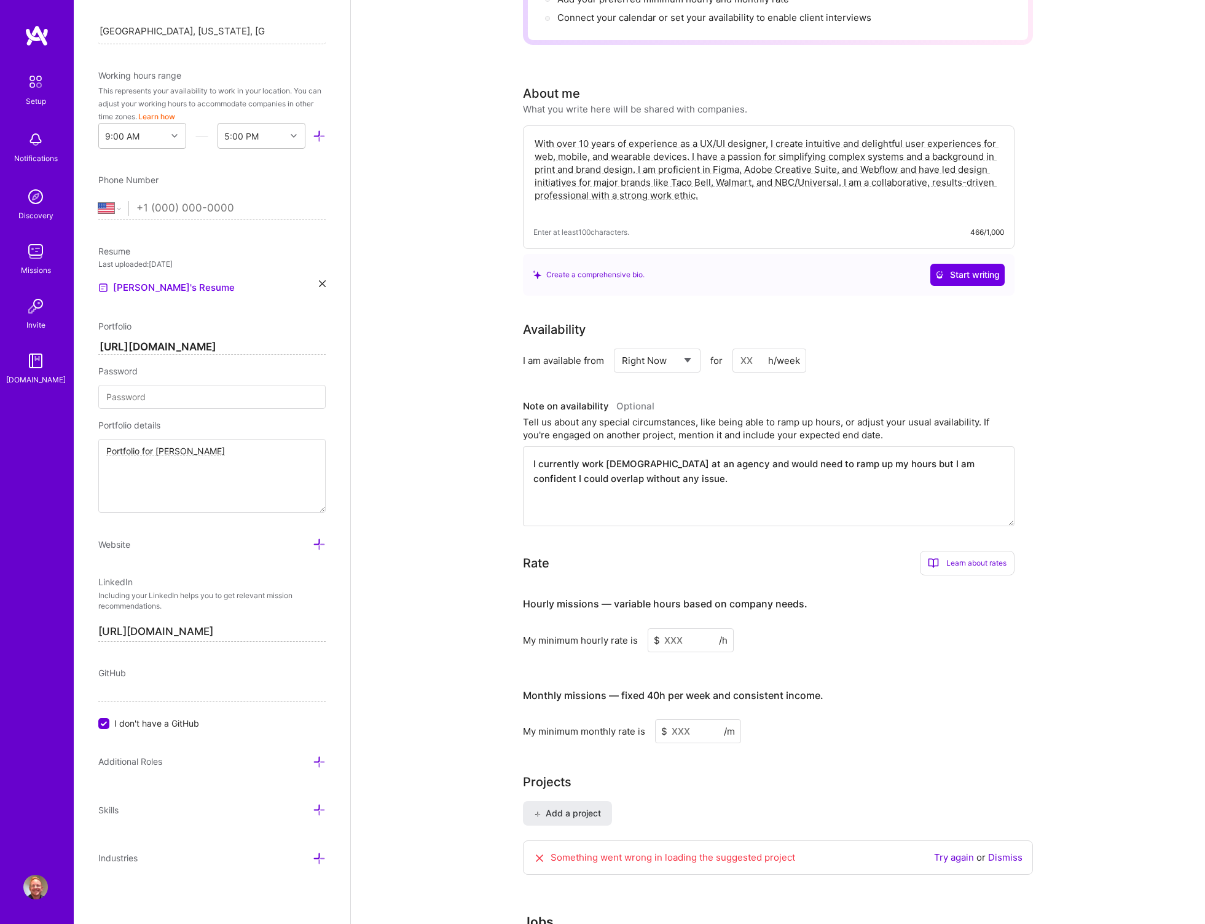
scroll to position [269, 0]
type textarea "I currently work [DEMOGRAPHIC_DATA] at an agency and would need to ramp up my h…"
click at [676, 628] on input at bounding box center [691, 640] width 86 height 24
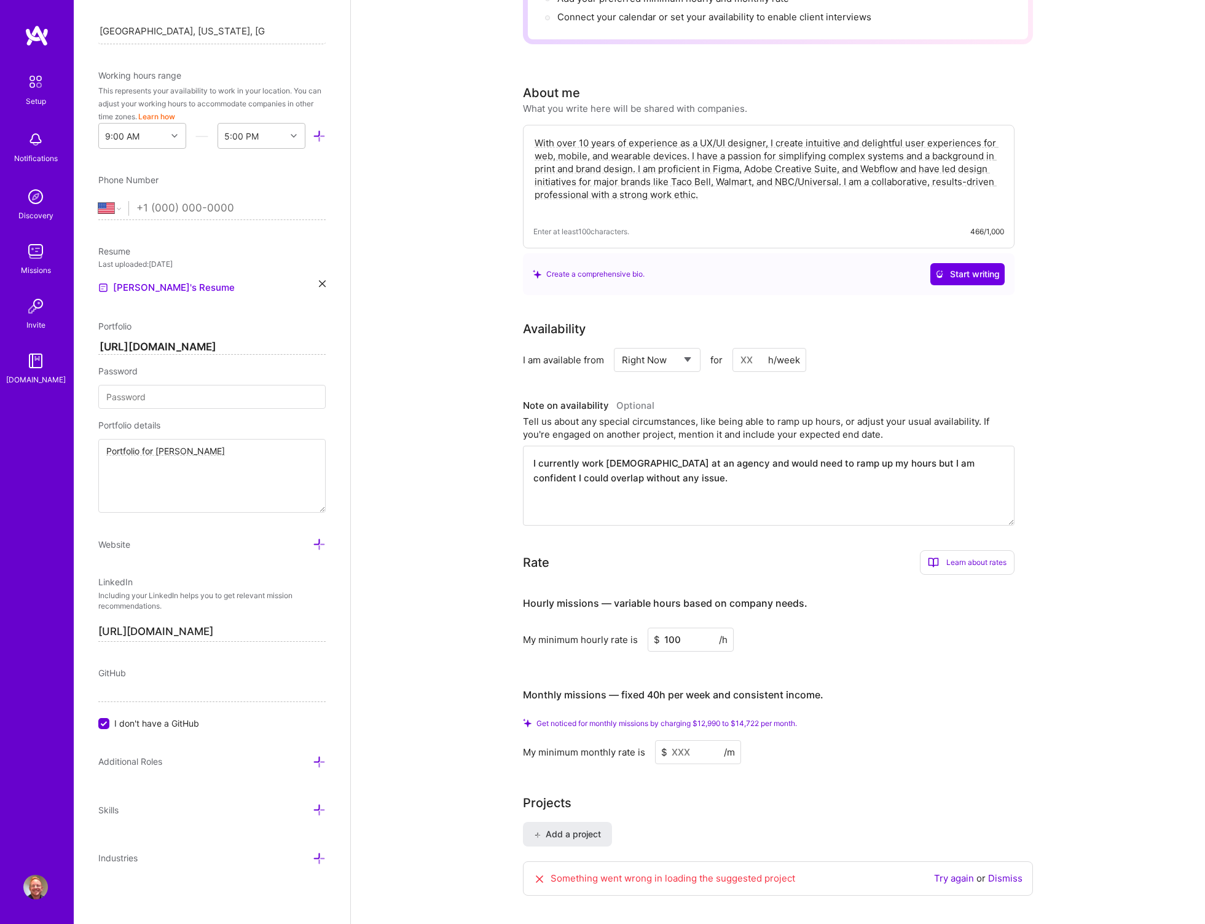
click at [873, 648] on div "Hourly missions — variable hours based on company needs. My minimum hourly rate…" at bounding box center [769, 674] width 492 height 179
click at [684, 628] on input "100" at bounding box center [691, 640] width 86 height 24
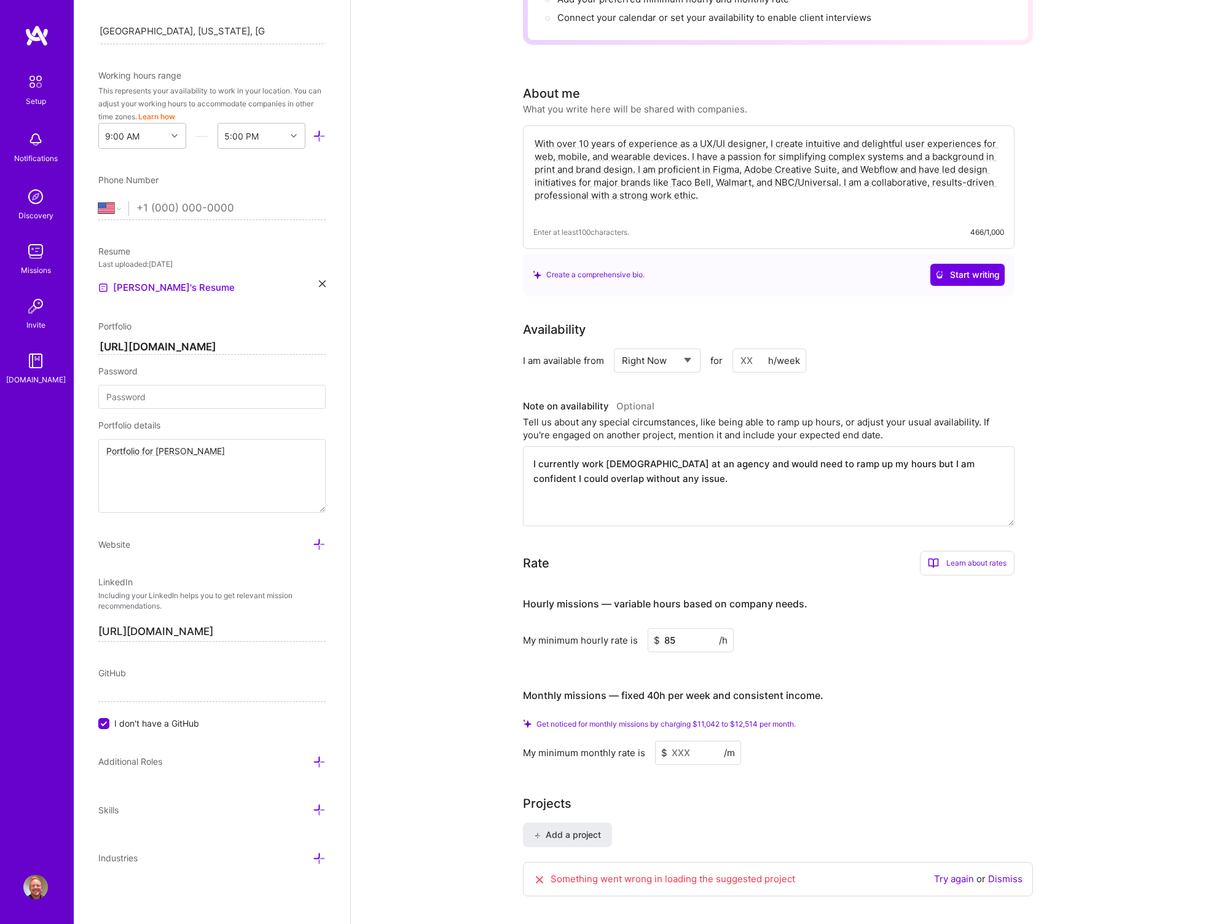
click at [698, 628] on input "85" at bounding box center [691, 640] width 86 height 24
type input "1"
type input "85"
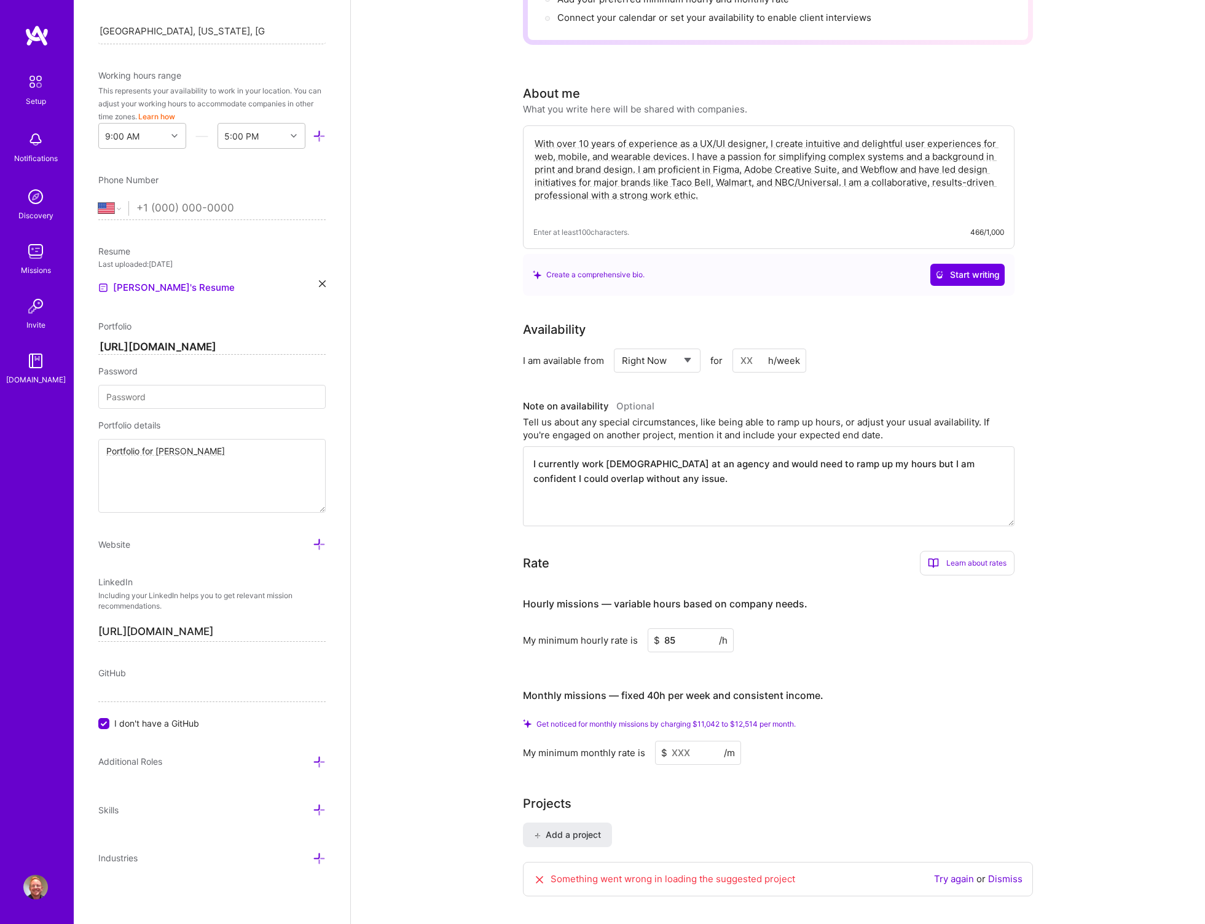
click at [696, 741] on input at bounding box center [698, 753] width 86 height 24
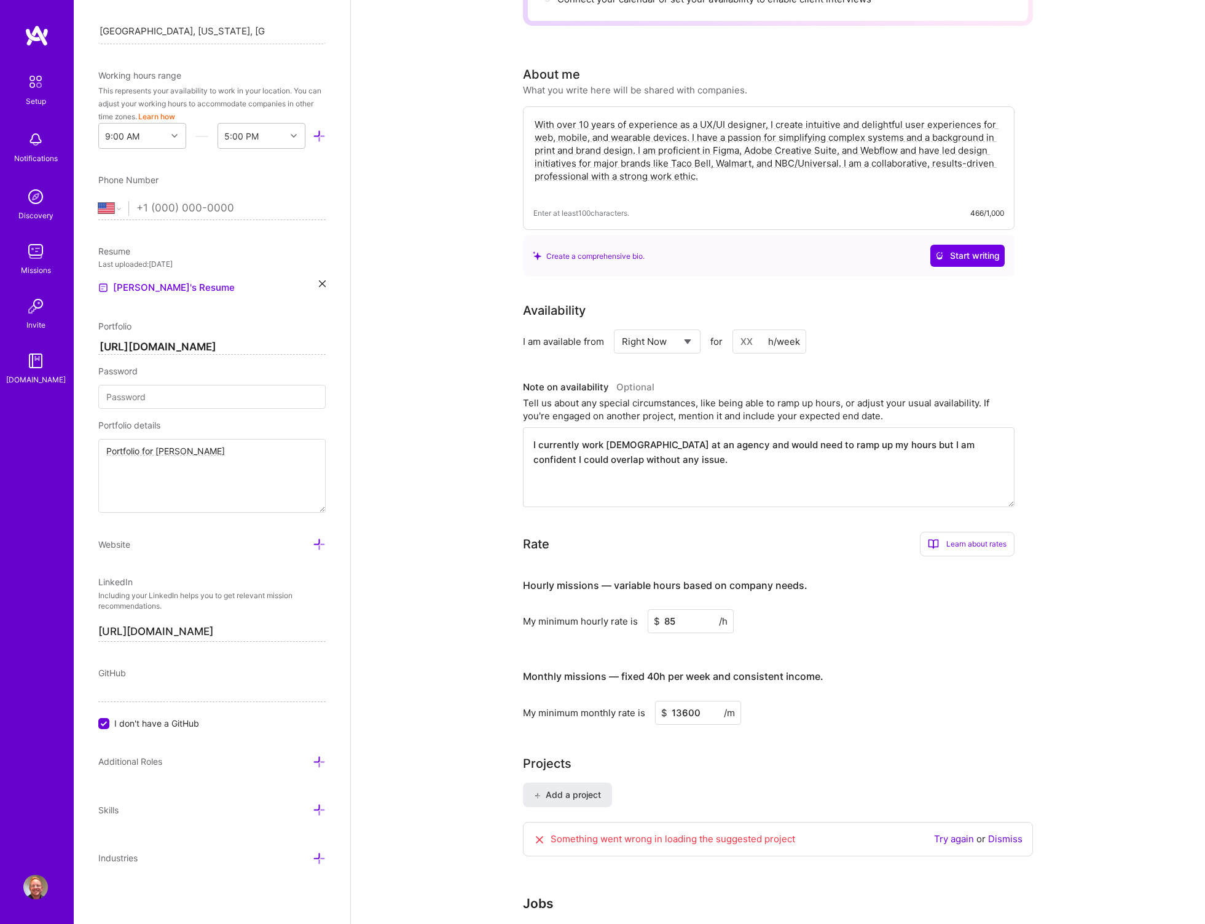
type input "13600"
click at [708, 783] on div "Add a project Something went wrong in loading the suggested project Try again o…" at bounding box center [778, 827] width 510 height 89
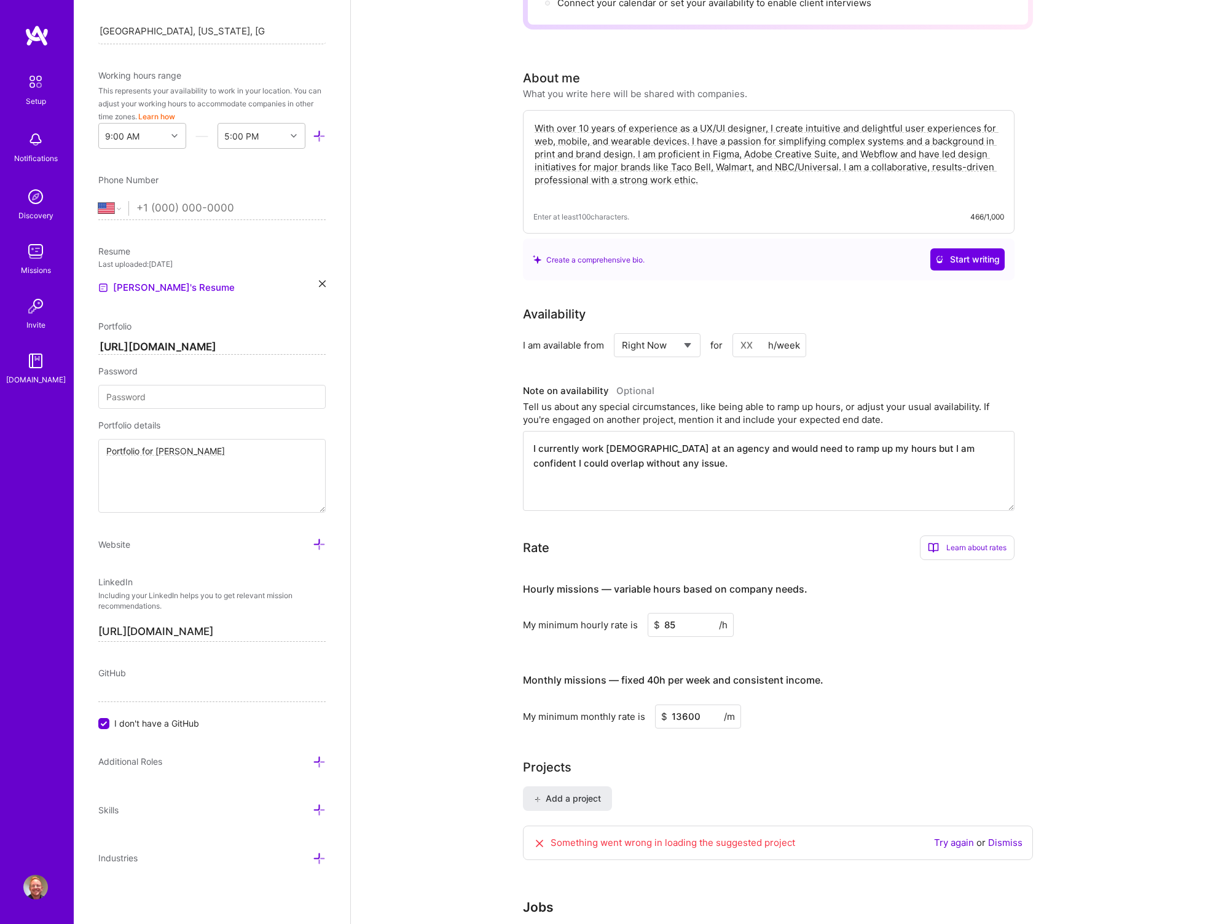
click at [682, 704] on input "13600" at bounding box center [698, 716] width 86 height 24
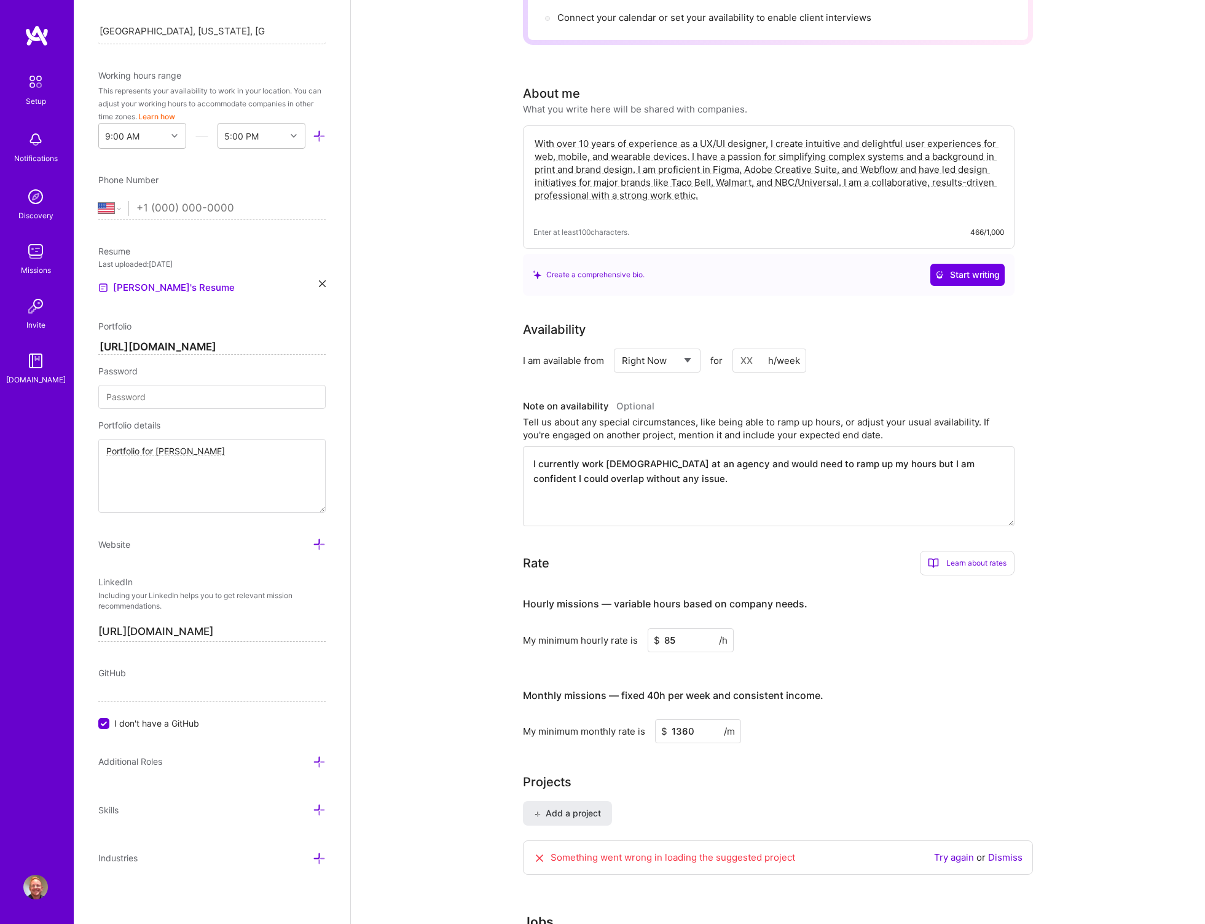
type input "13600"
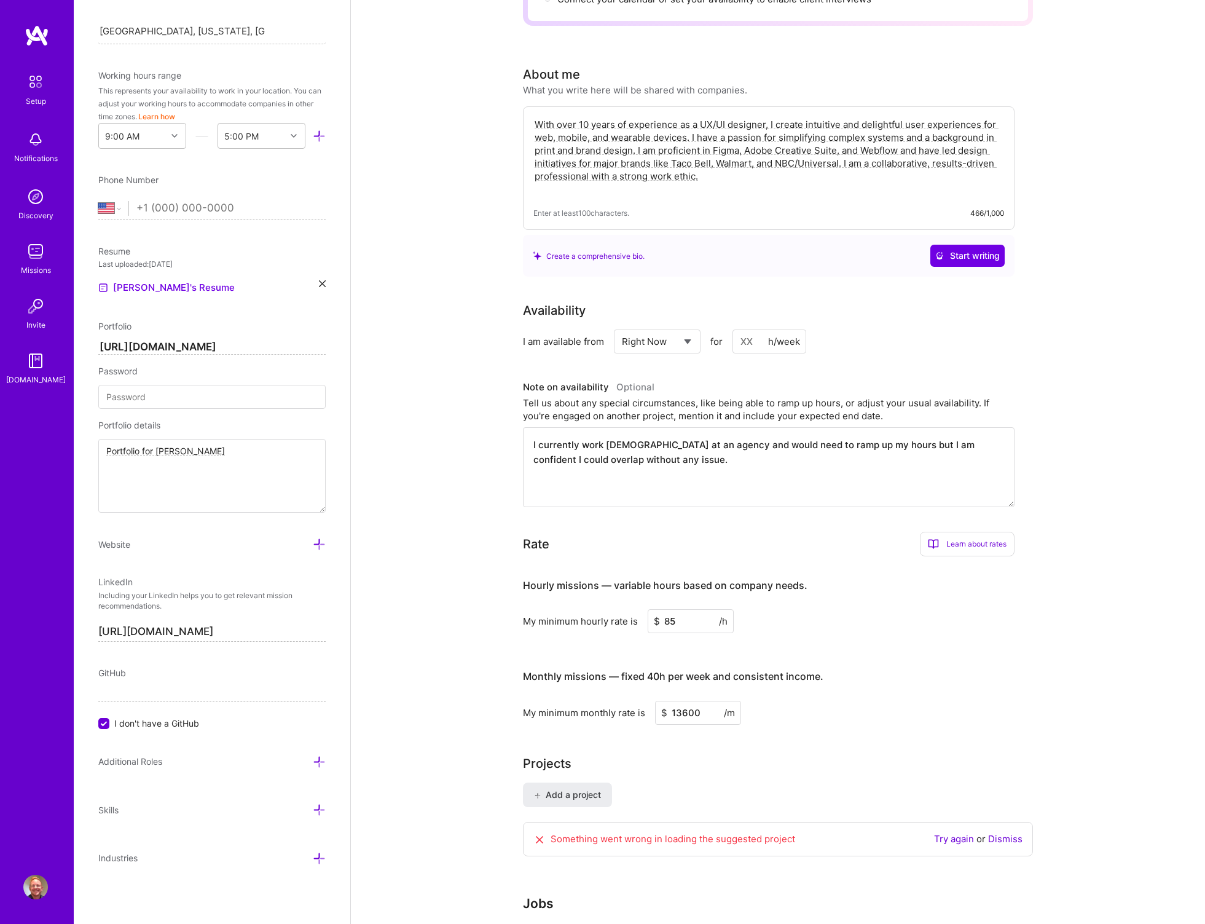
click at [728, 754] on div "Projects" at bounding box center [778, 763] width 510 height 18
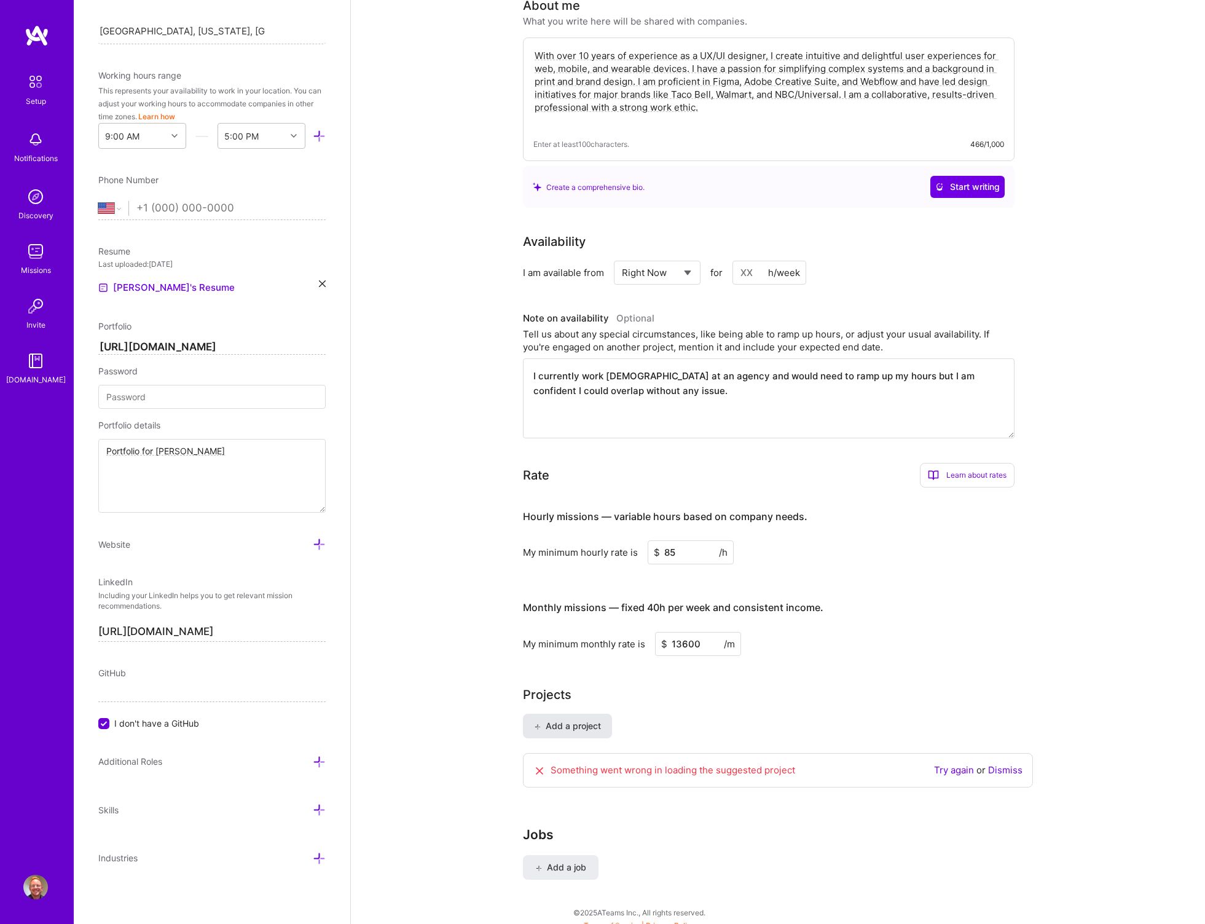
click at [581, 720] on span "Add a project" at bounding box center [567, 726] width 67 height 12
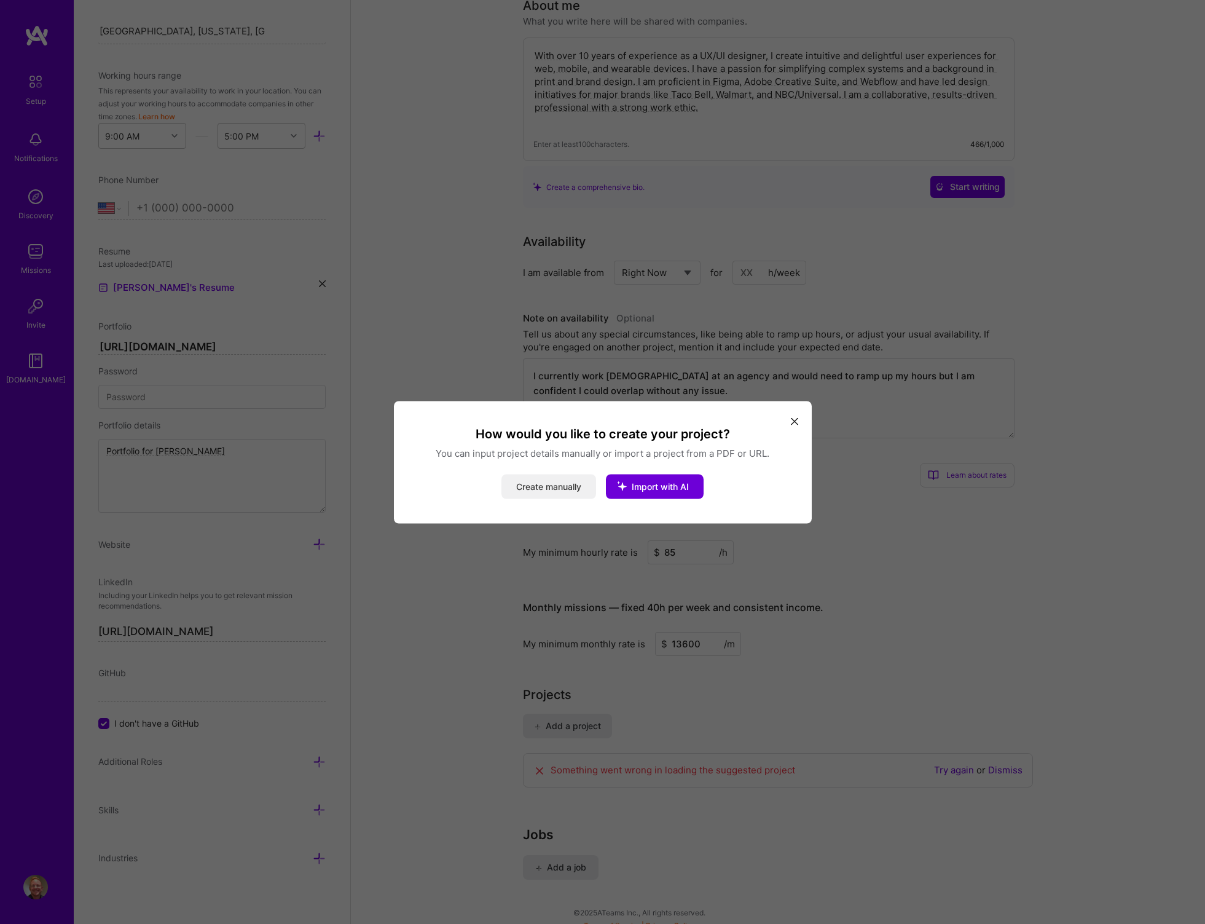
click at [563, 490] on button "Create manually" at bounding box center [549, 486] width 95 height 25
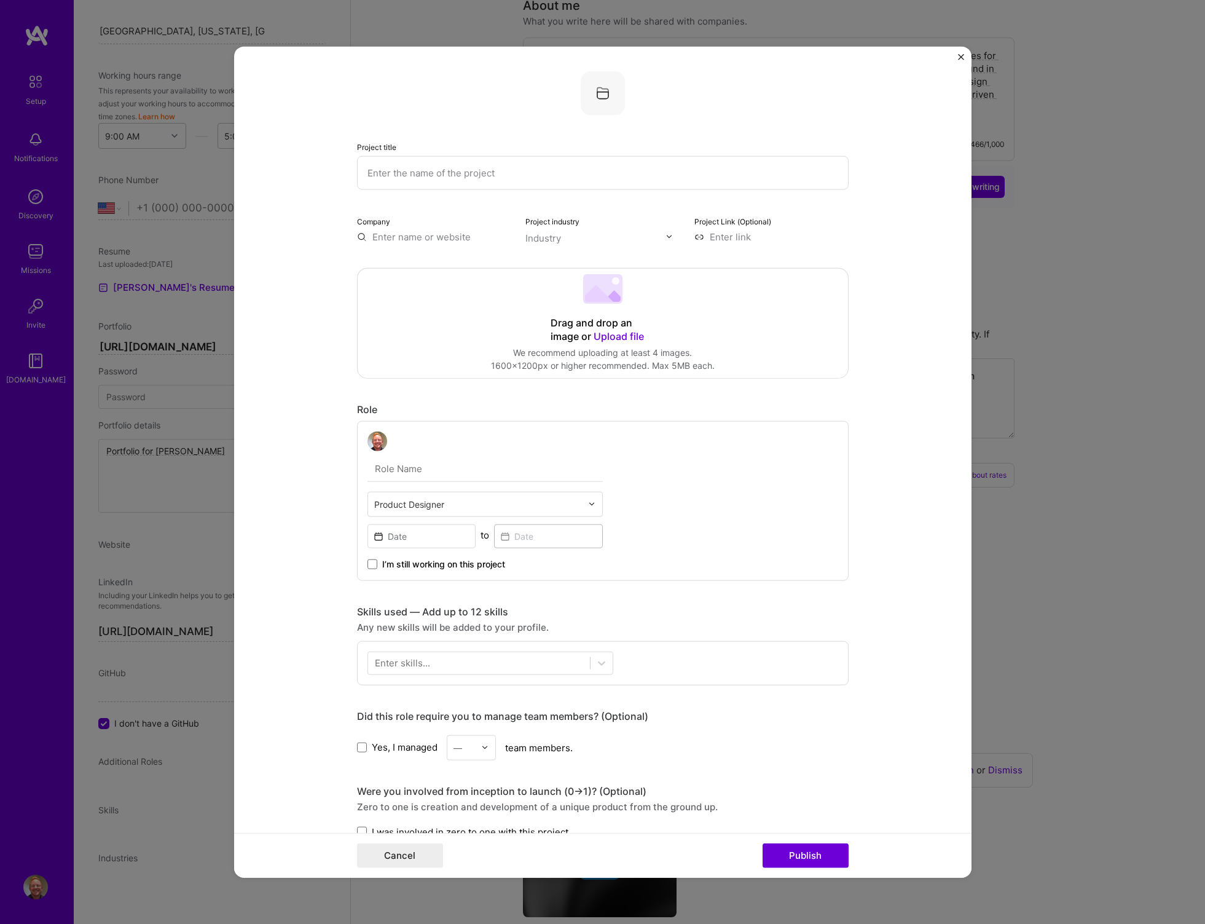
click at [607, 336] on span "Upload file" at bounding box center [619, 335] width 50 height 12
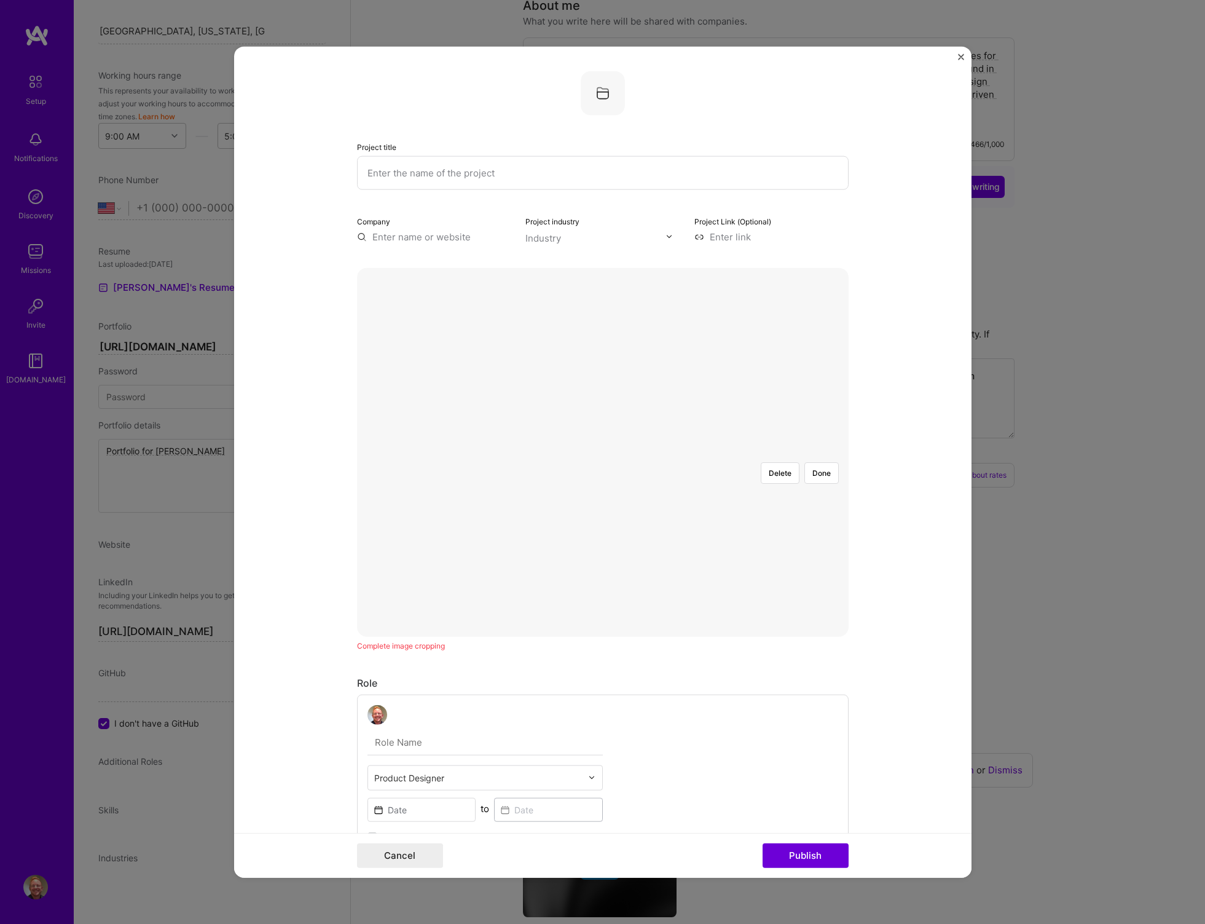
click at [603, 521] on div at bounding box center [775, 581] width 344 height 258
drag, startPoint x: 700, startPoint y: 478, endPoint x: 767, endPoint y: 487, distance: 67.6
click at [603, 452] on img at bounding box center [603, 452] width 0 height 0
click at [779, 462] on button "Delete" at bounding box center [780, 473] width 39 height 22
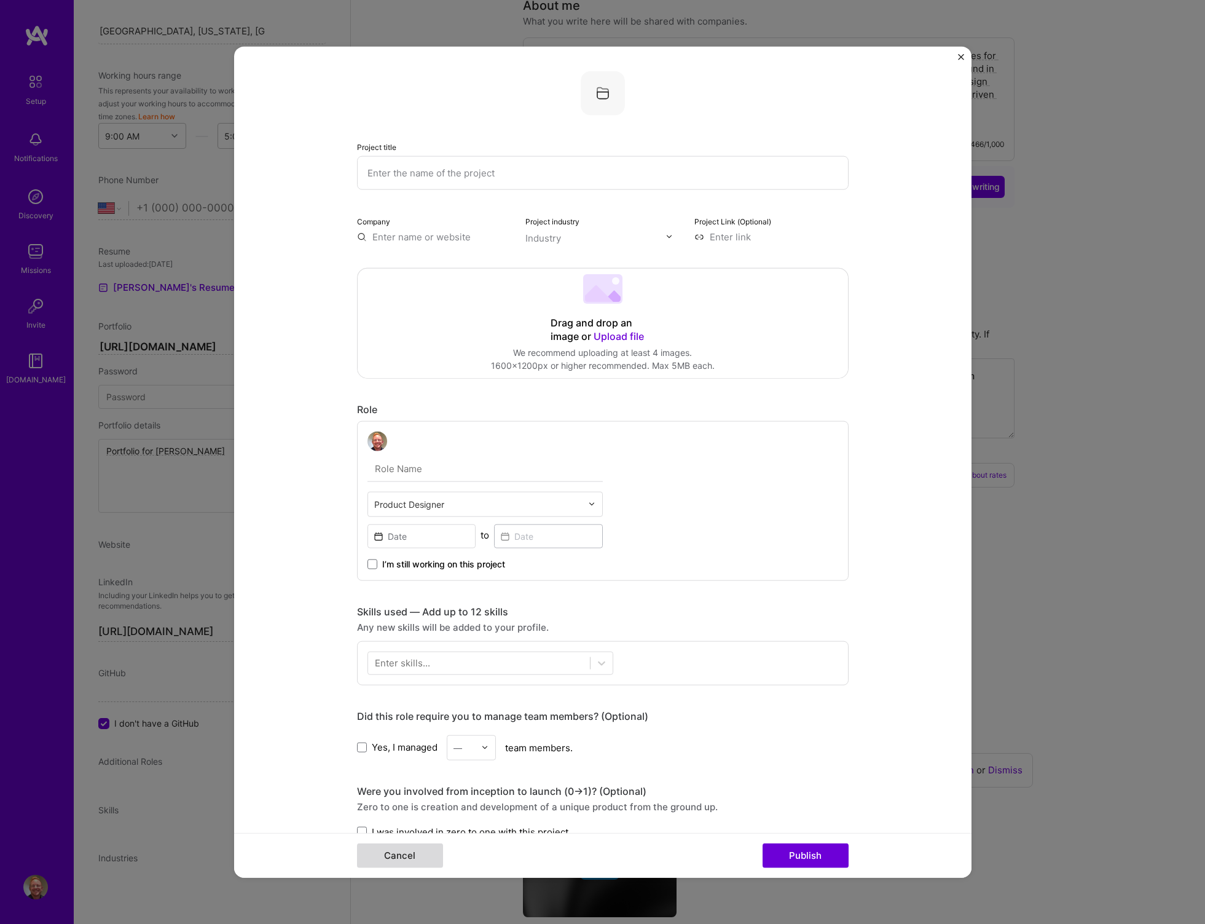
click at [390, 859] on button "Cancel" at bounding box center [400, 855] width 86 height 25
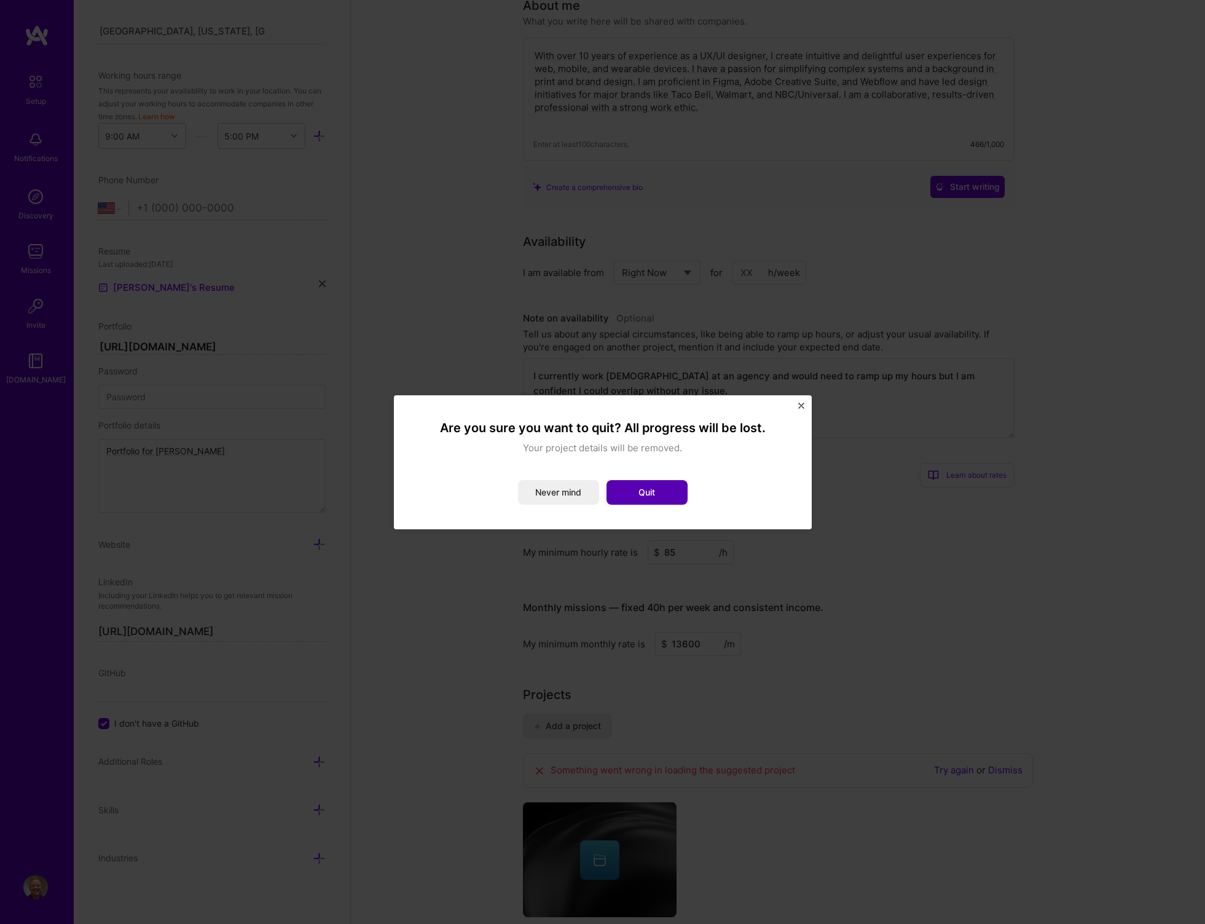
click at [643, 497] on button "Quit" at bounding box center [647, 492] width 81 height 25
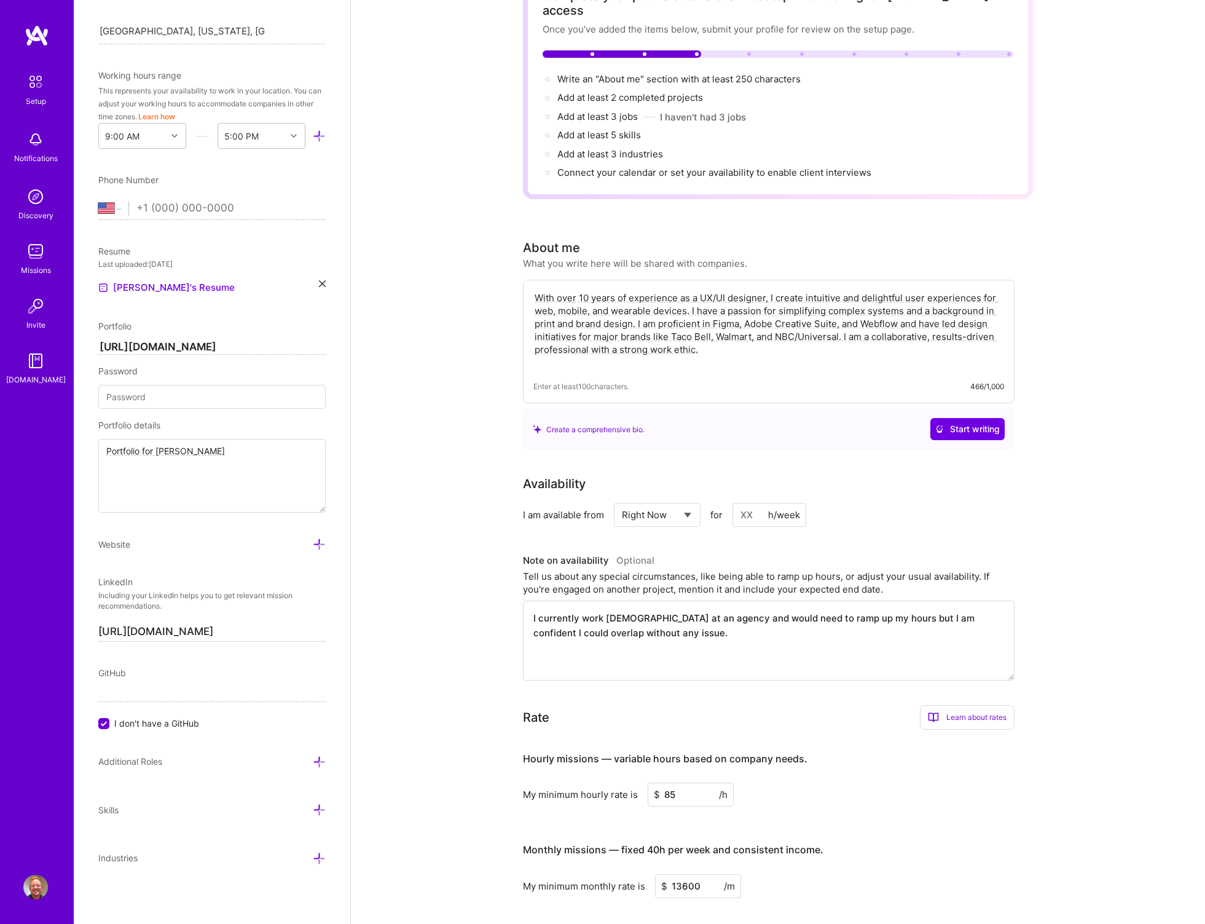
scroll to position [0, 0]
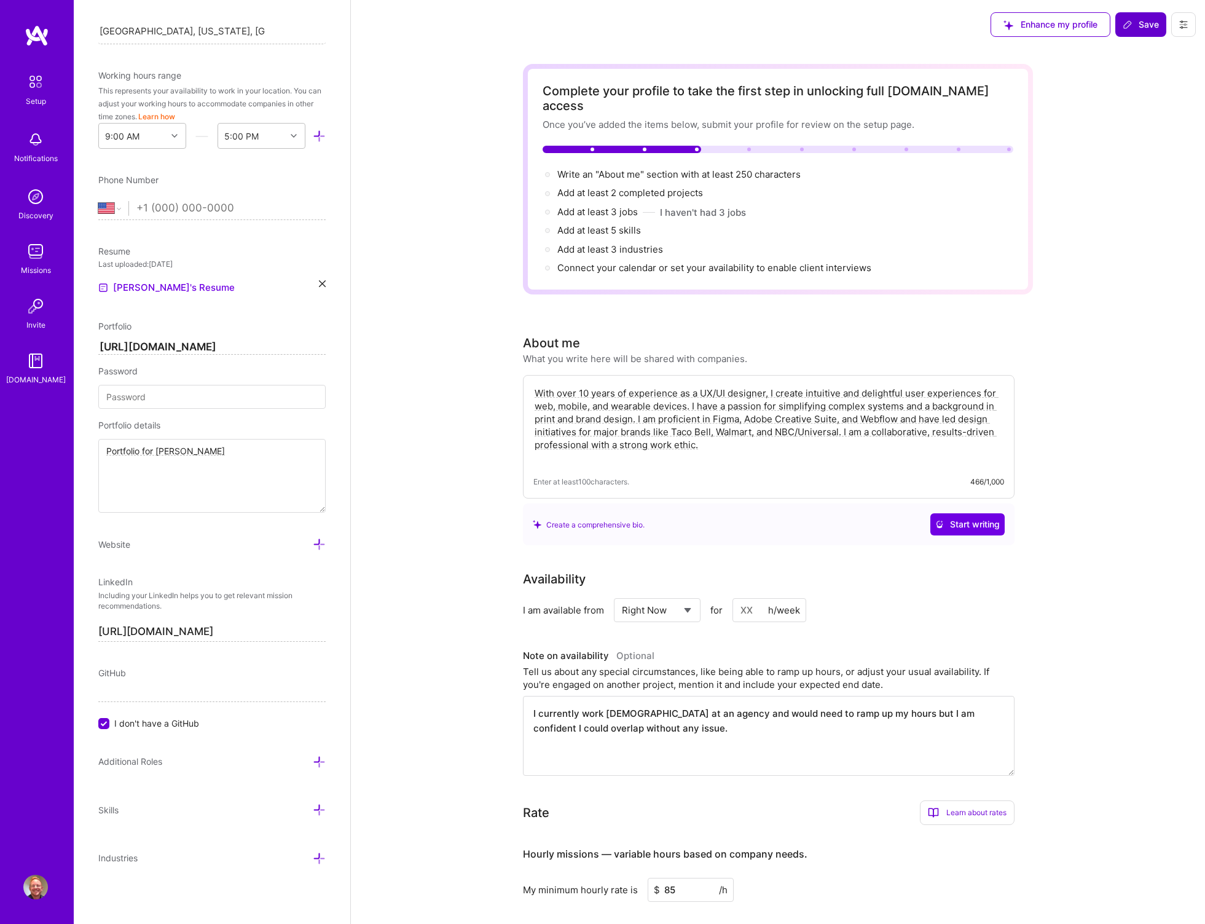
click at [1133, 24] on span "Save" at bounding box center [1141, 24] width 36 height 12
